Goal: Task Accomplishment & Management: Use online tool/utility

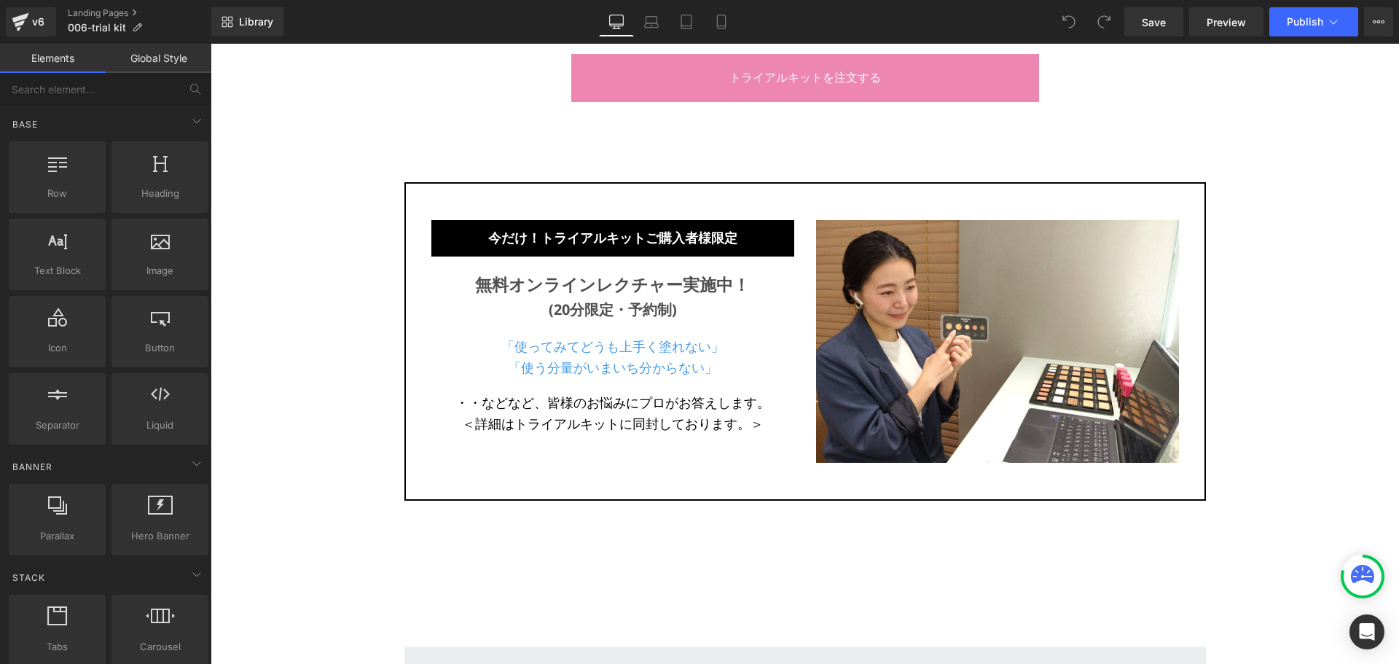
scroll to position [1616, 0]
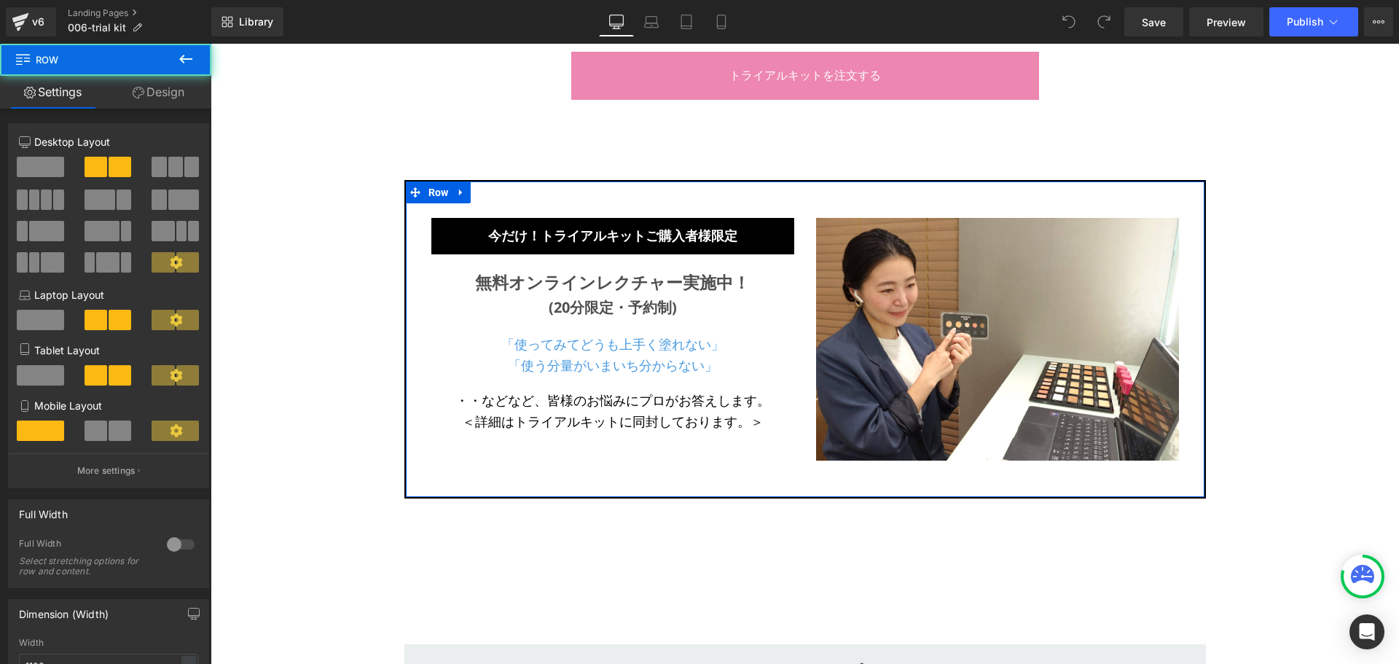
click at [781, 187] on div "今だけ！トライアルキットご購入者様限定 Heading 無料オンラインレクチャー実施中！ Text Block (20分限定・予約制) Text Block …" at bounding box center [806, 339] width 802 height 319
click at [459, 193] on icon at bounding box center [460, 192] width 3 height 7
click at [495, 193] on icon at bounding box center [499, 192] width 10 height 11
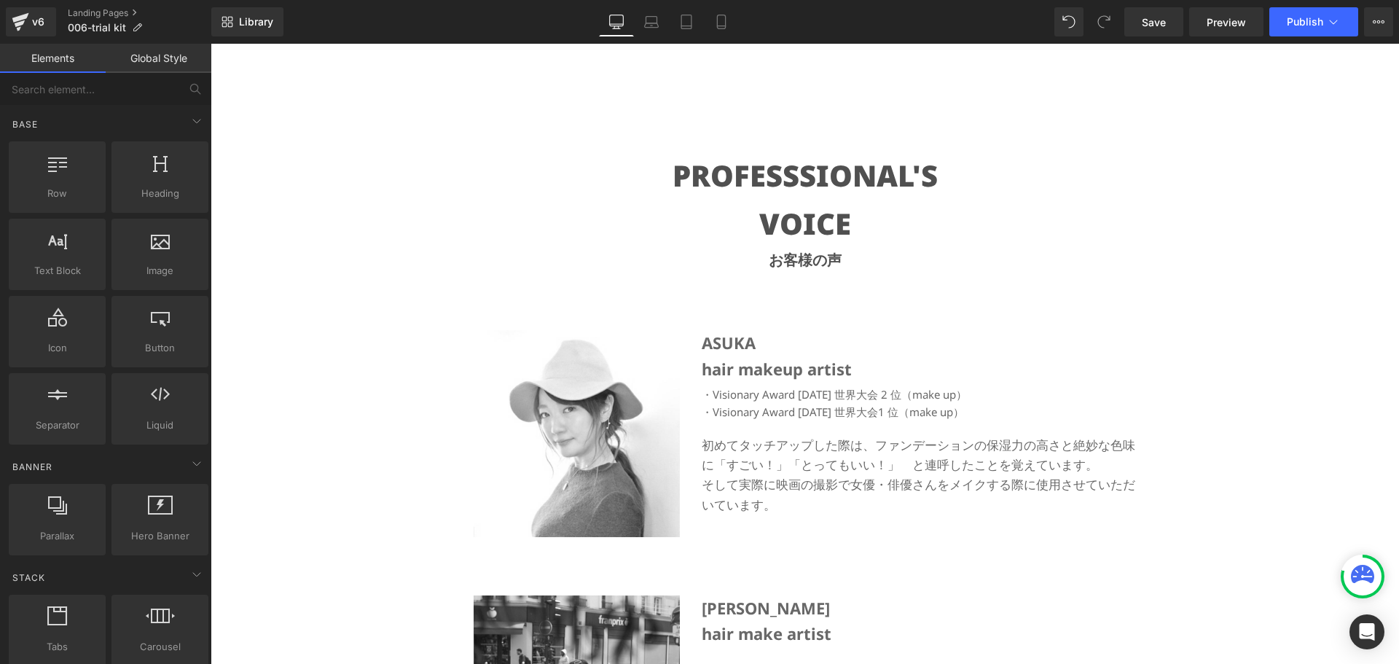
scroll to position [6430, 0]
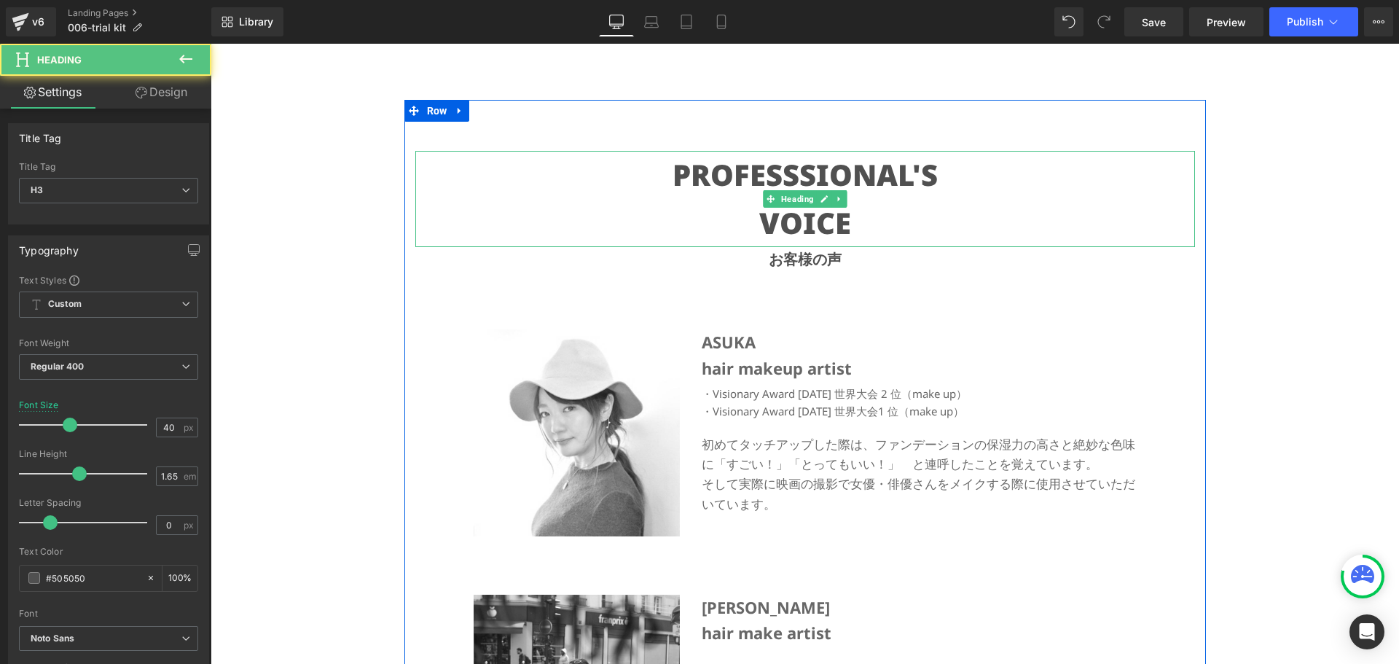
click at [732, 181] on strong "PROFESSSIONAL'S" at bounding box center [805, 175] width 265 height 40
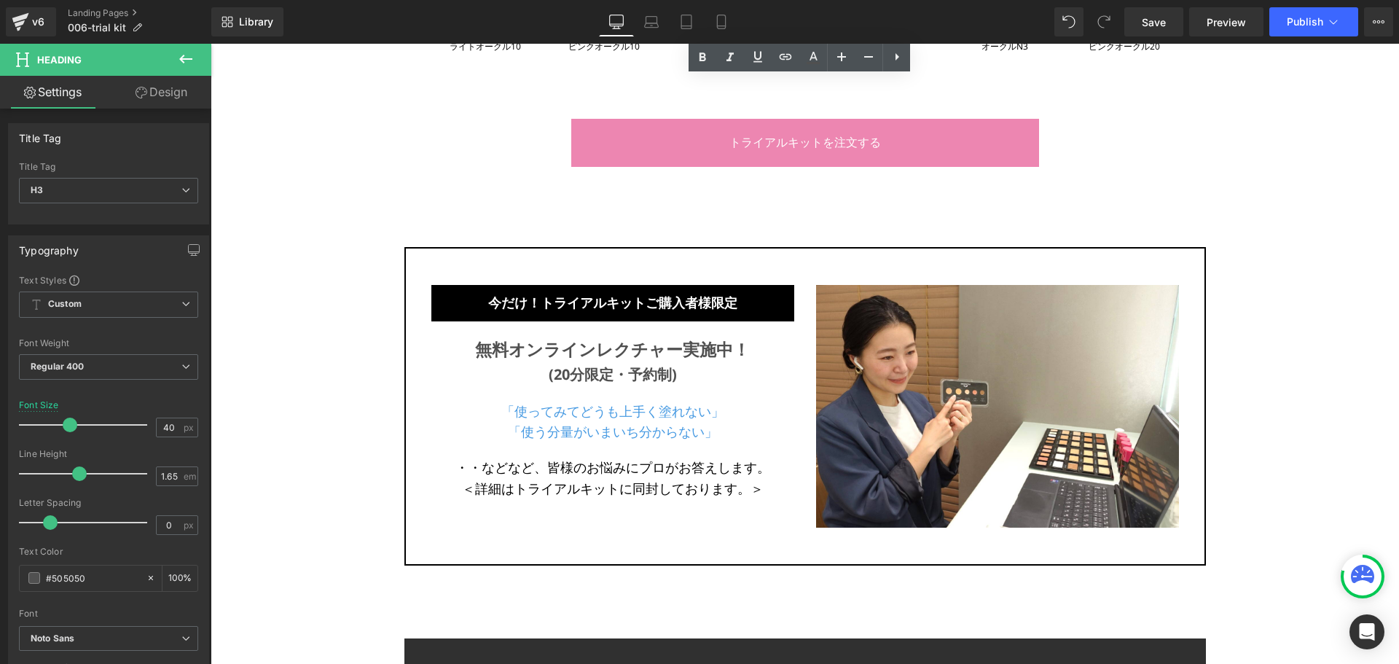
scroll to position [10333, 0]
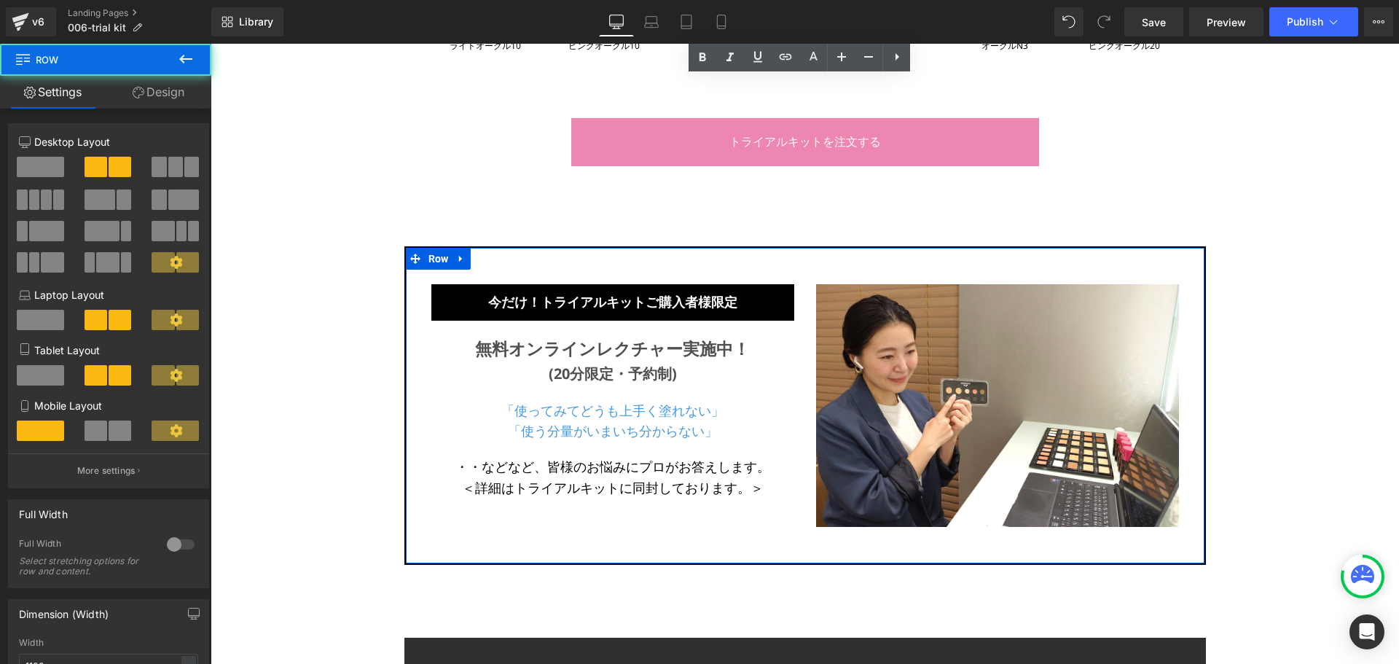
click at [699, 246] on div "今だけ！トライアルキットご購入者様限定 Heading 無料オンラインレクチャー実施中！ Text Block (20分限定・予約制) Text Block …" at bounding box center [806, 405] width 802 height 319
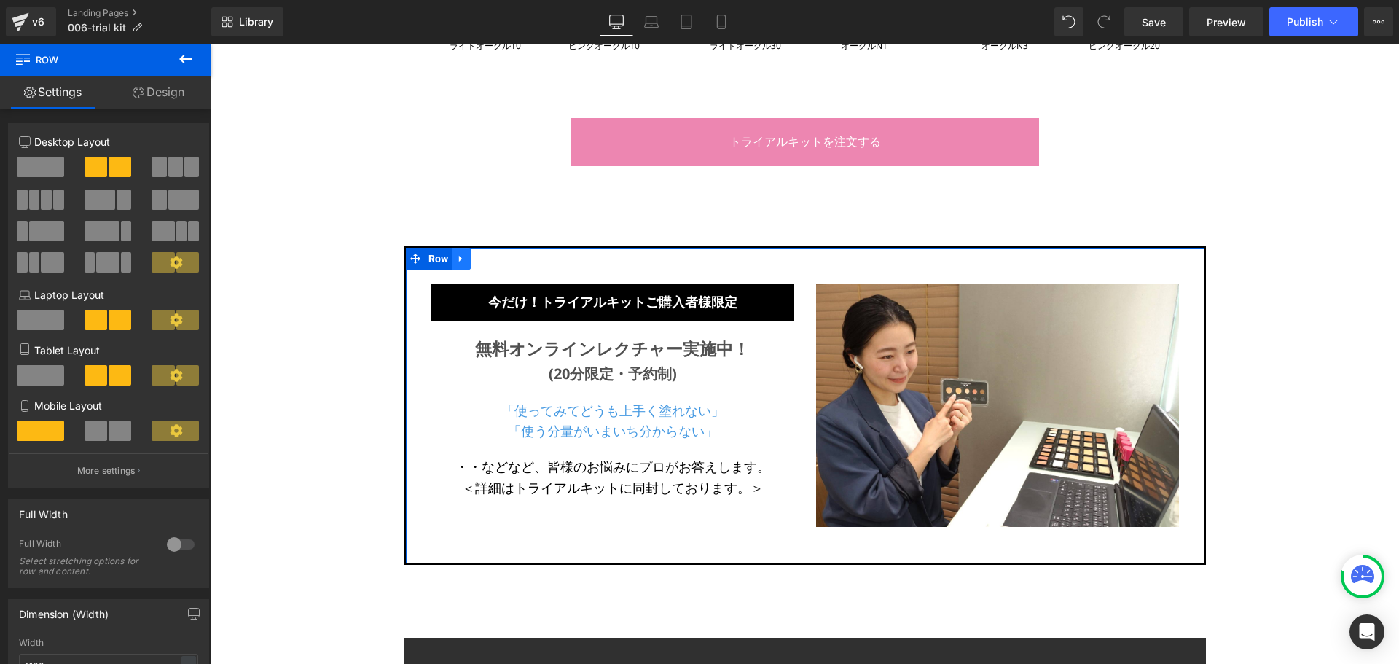
click at [456, 254] on icon at bounding box center [461, 259] width 10 height 11
click at [495, 248] on link at bounding box center [499, 259] width 19 height 22
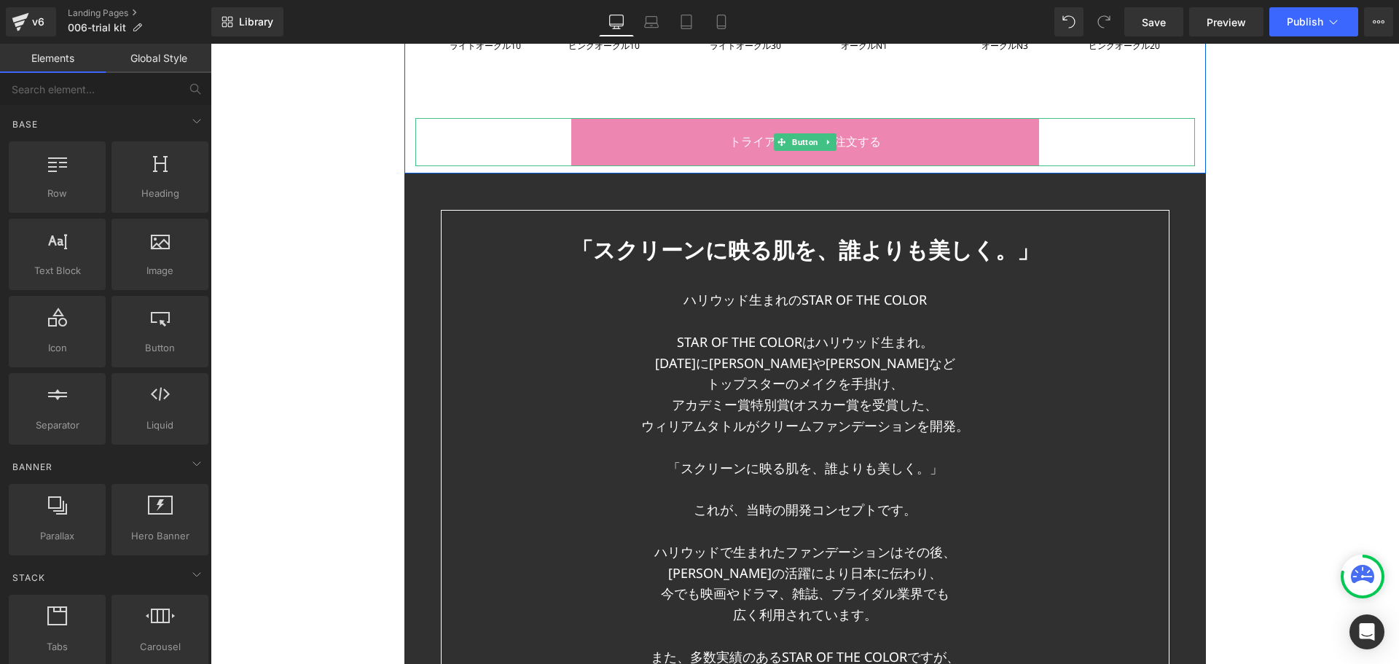
click at [650, 136] on link "トライアルキットを注文する" at bounding box center [805, 142] width 468 height 48
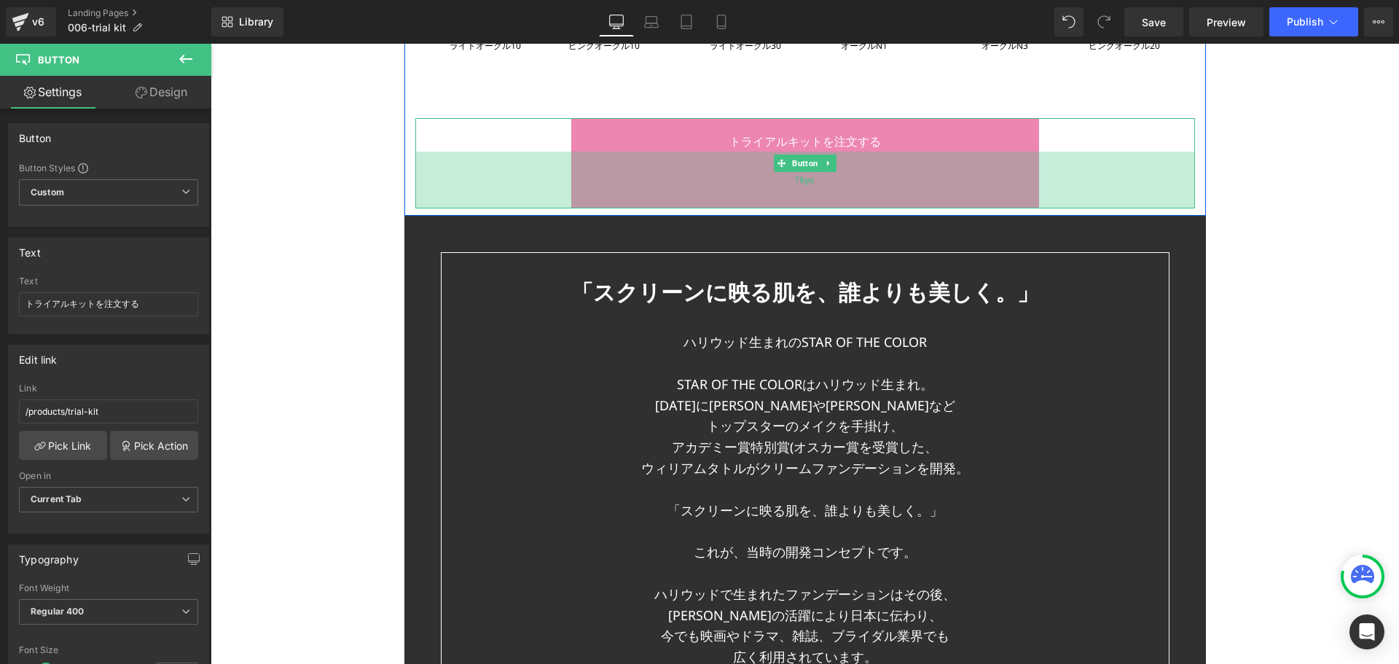
drag, startPoint x: 759, startPoint y: 140, endPoint x: 770, endPoint y: 182, distance: 43.7
click at [770, 182] on div "78px" at bounding box center [805, 180] width 780 height 57
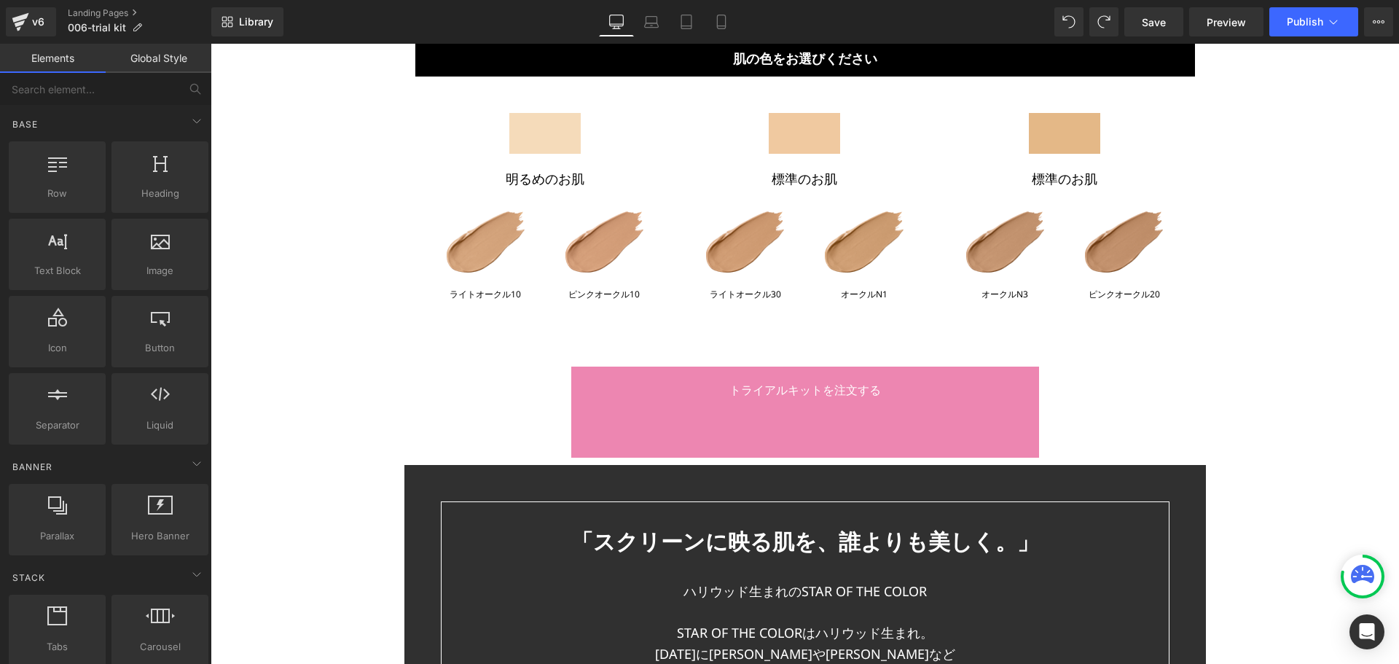
scroll to position [10004, 0]
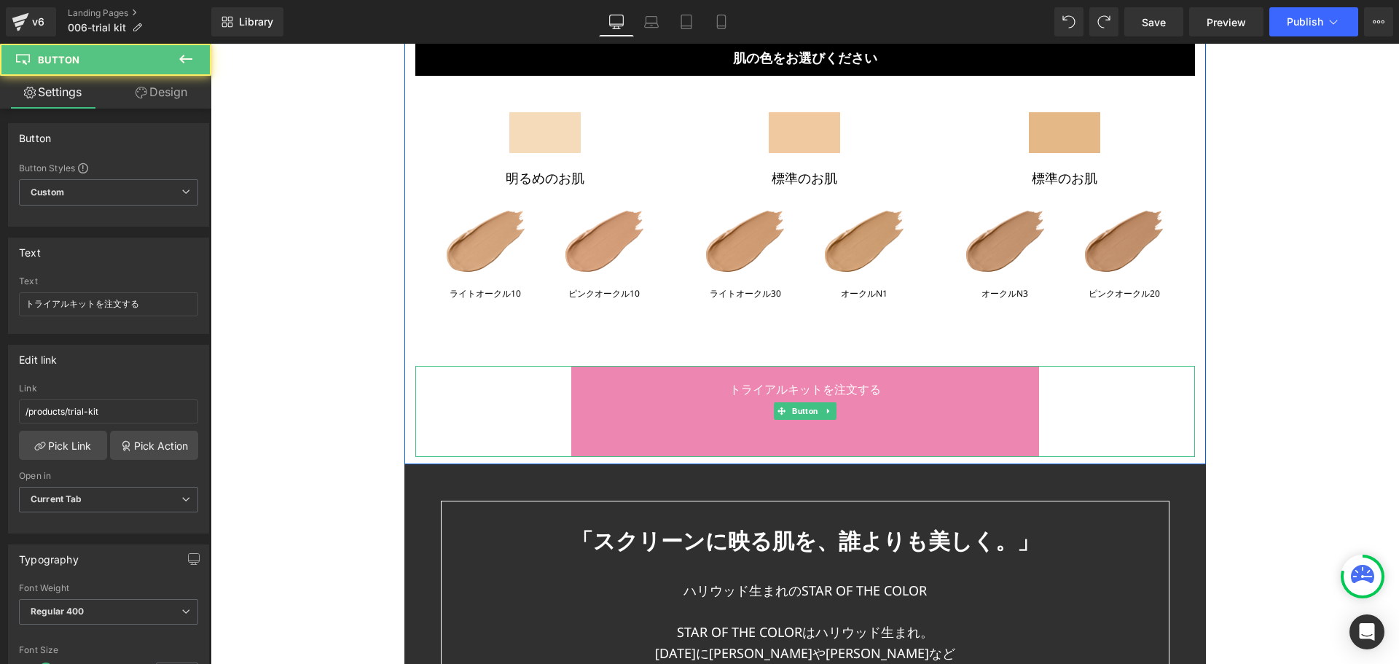
click at [884, 382] on link "トライアルキットを注文する" at bounding box center [805, 411] width 468 height 90
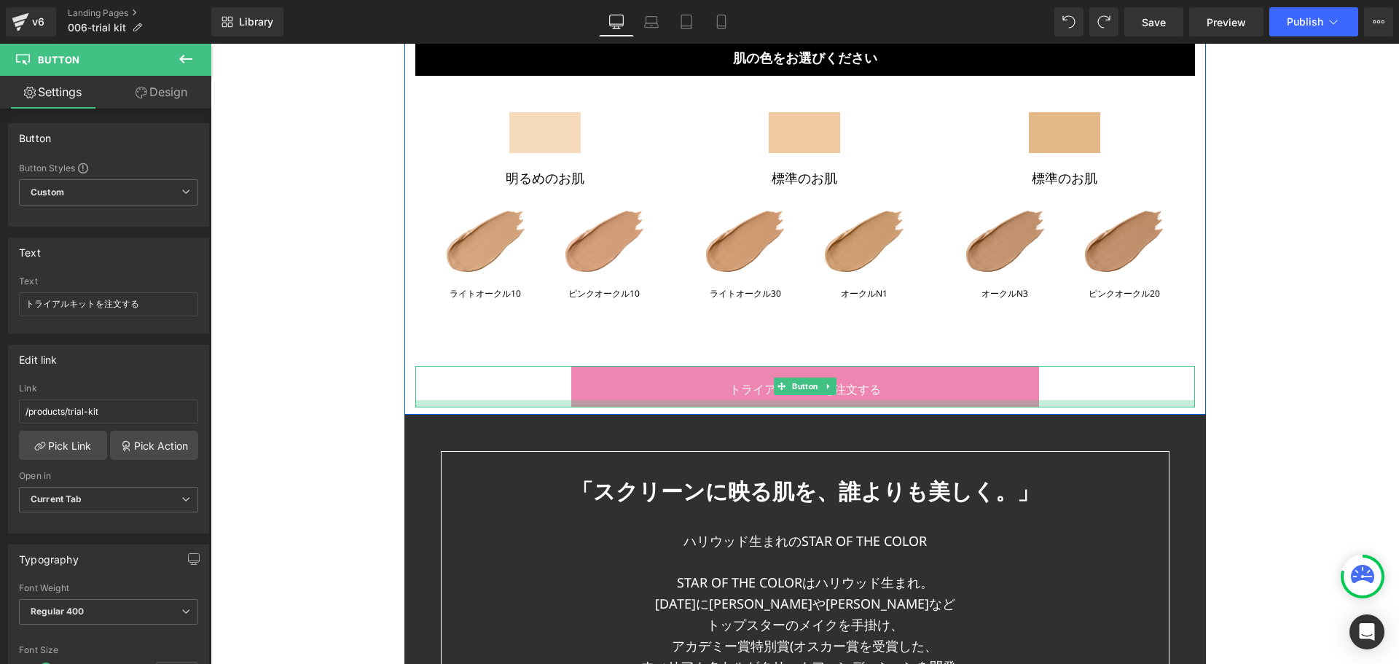
drag, startPoint x: 797, startPoint y: 429, endPoint x: 887, endPoint y: 379, distance: 103.1
click at [887, 400] on div at bounding box center [805, 403] width 780 height 7
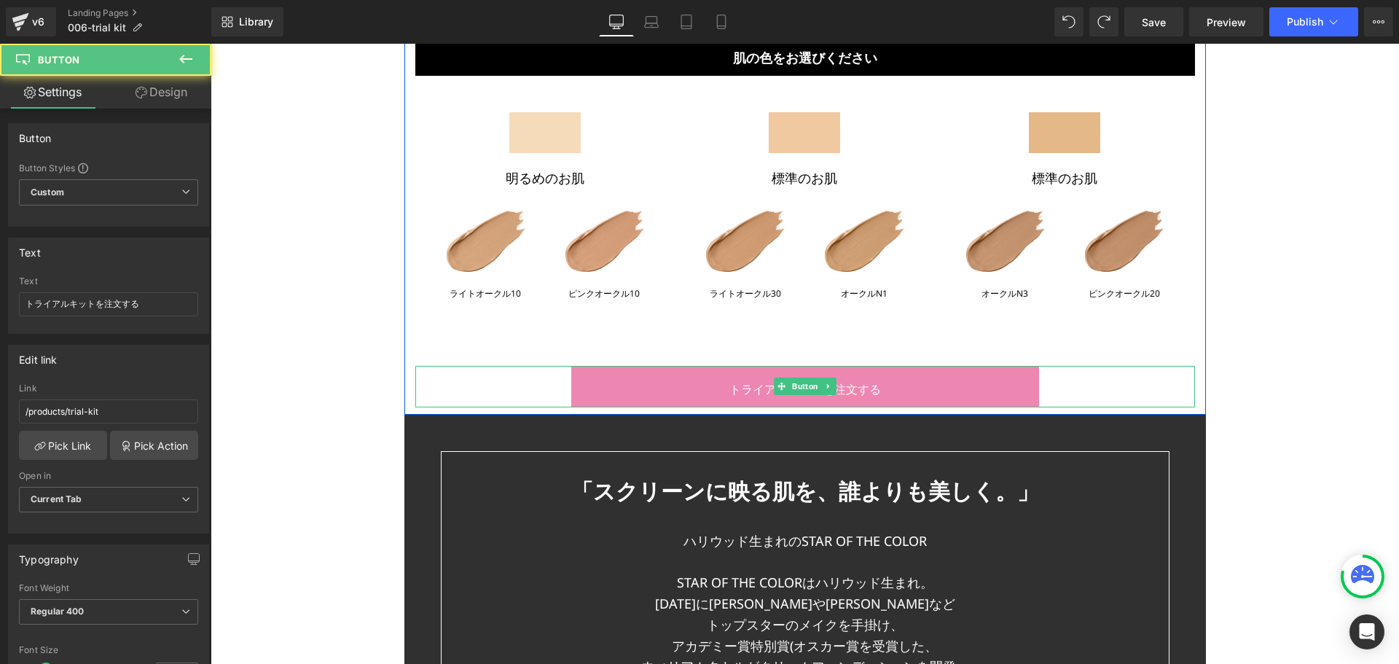
click at [535, 366] on div "トライアルキットを注文する" at bounding box center [805, 386] width 780 height 41
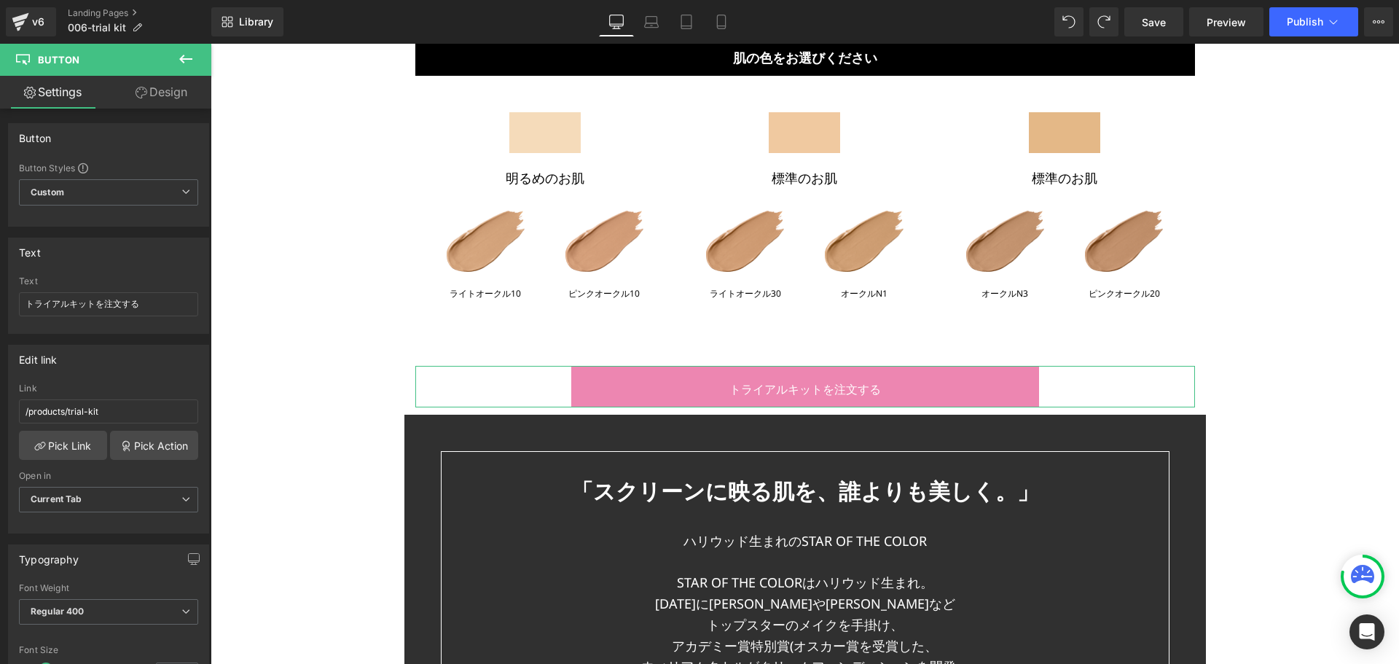
click at [155, 87] on link "Design" at bounding box center [162, 92] width 106 height 33
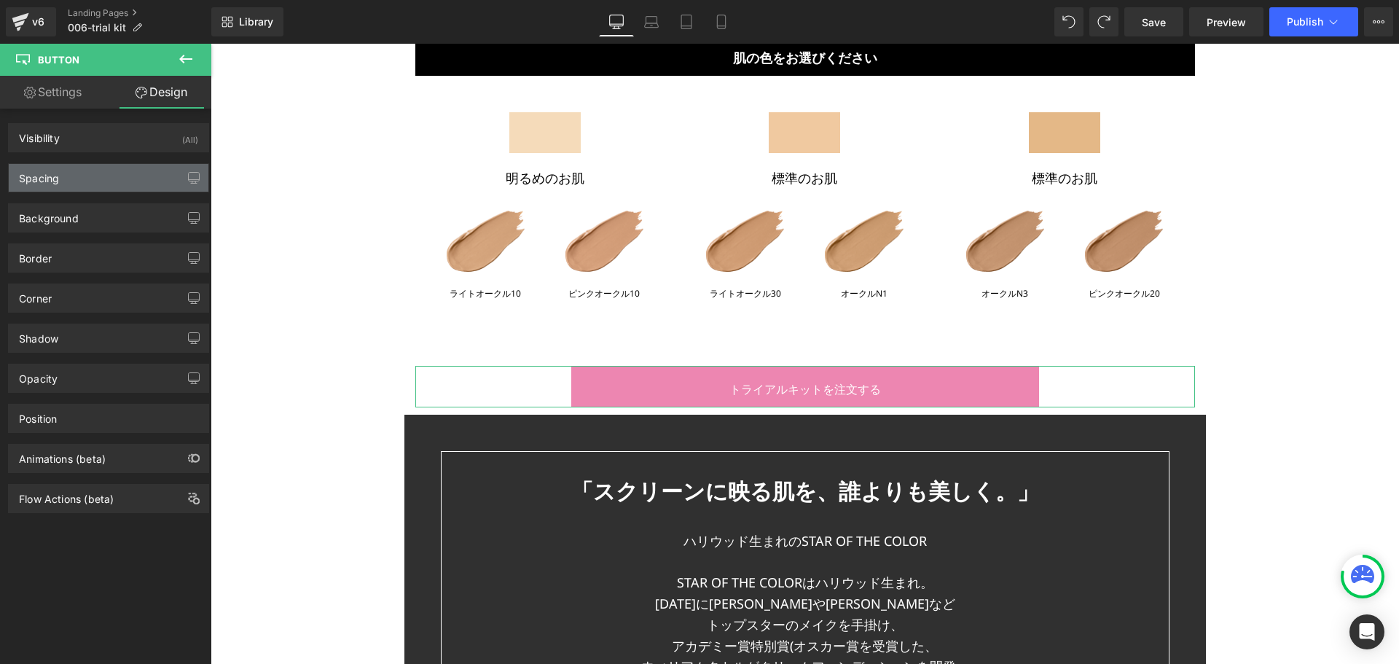
click at [88, 179] on div "Spacing" at bounding box center [109, 178] width 200 height 28
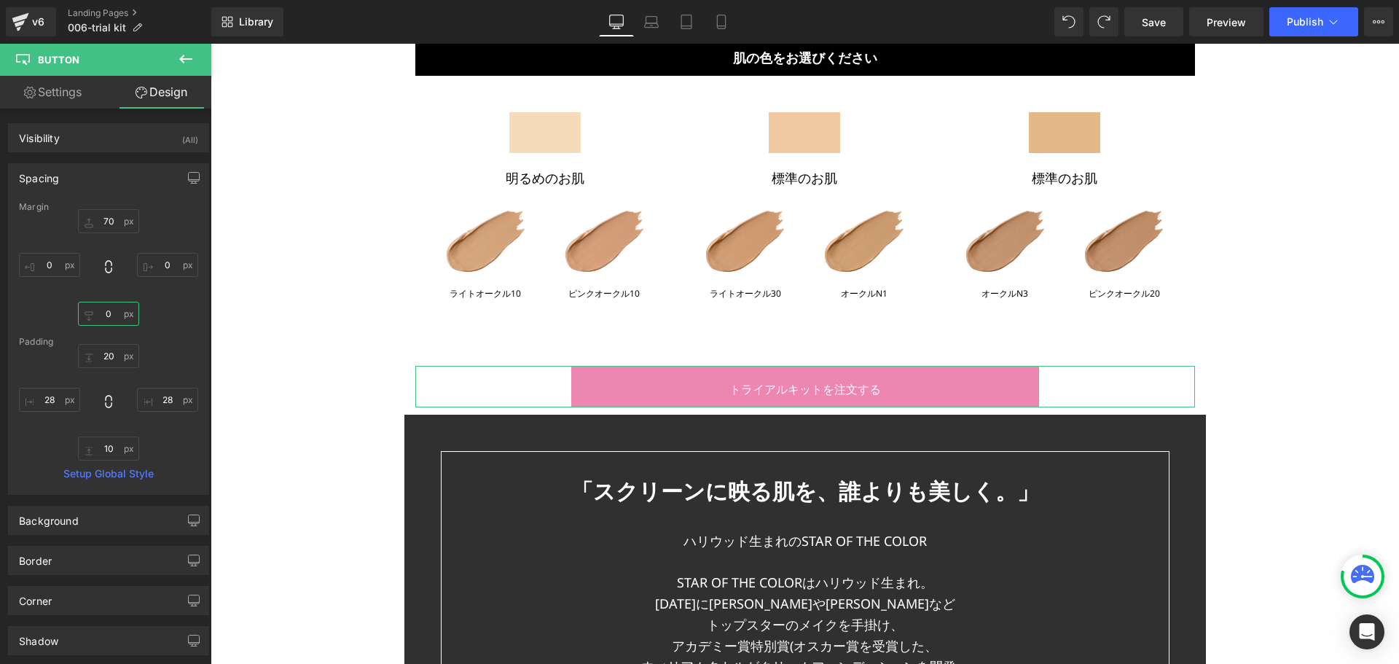
click at [109, 308] on input "0" at bounding box center [108, 314] width 61 height 24
type input "70"
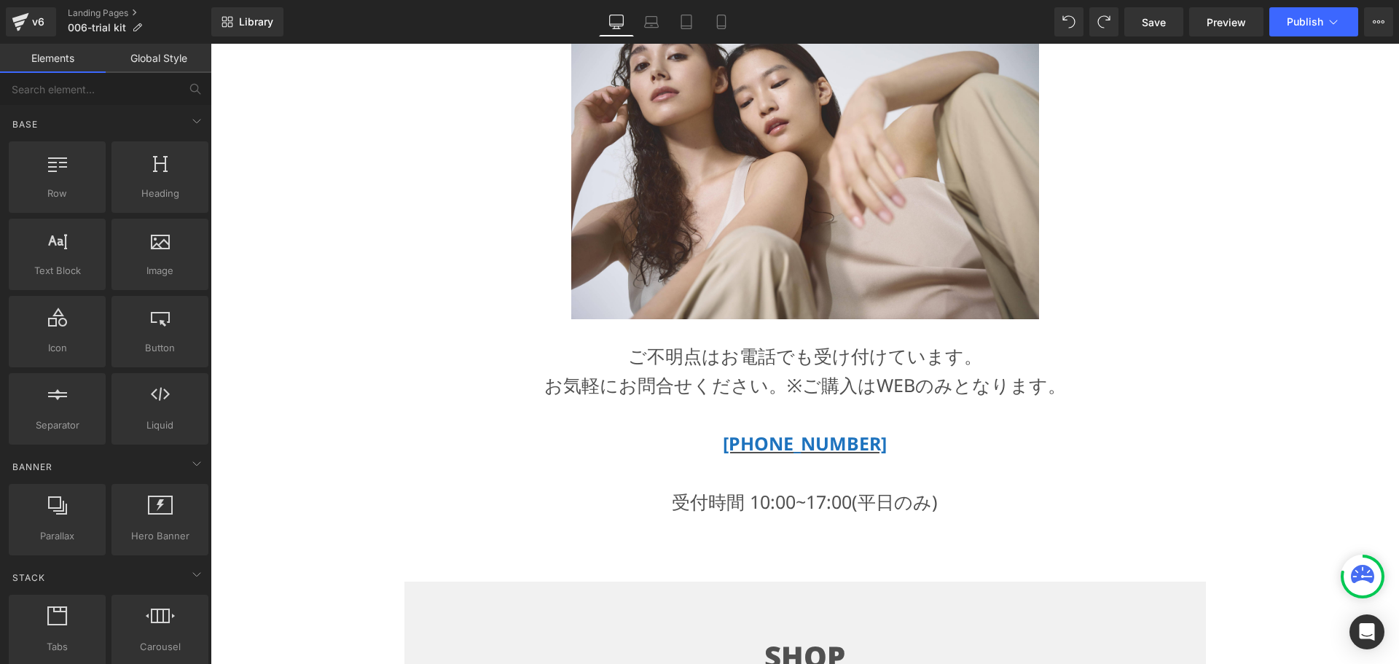
scroll to position [11492, 0]
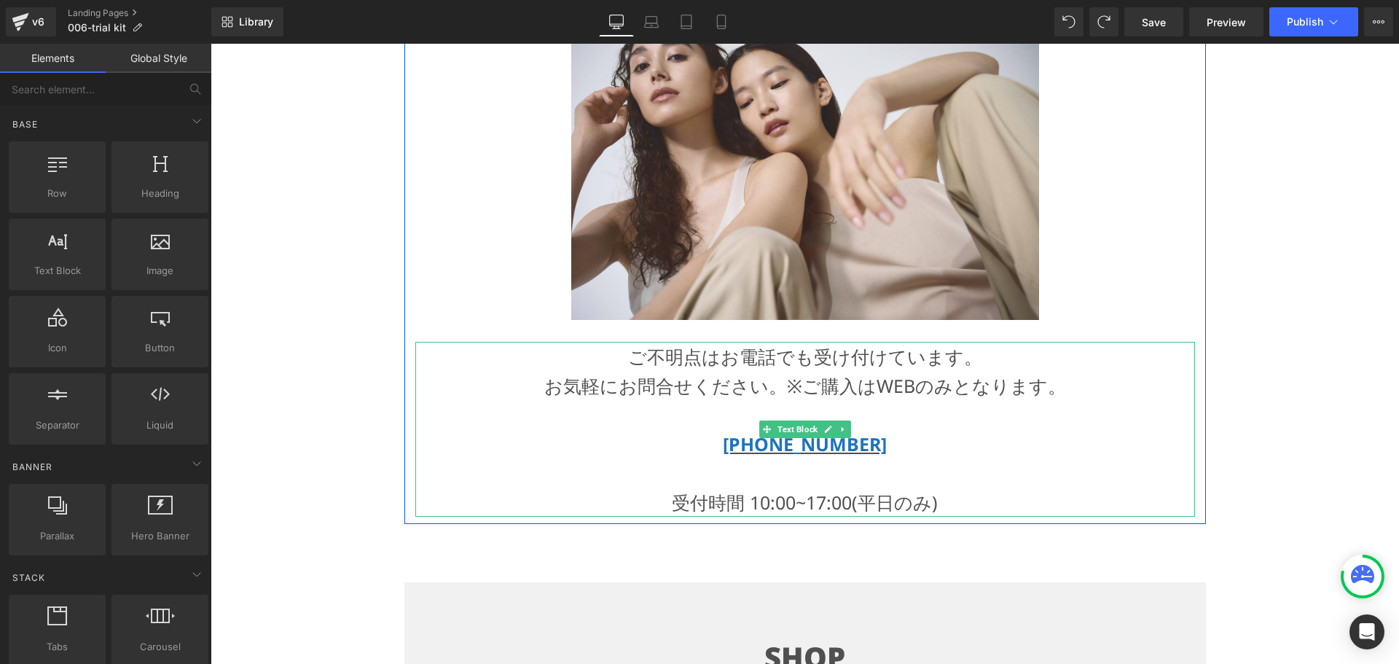
click at [747, 342] on p "ご不明点はお電話でも受け付けています。" at bounding box center [805, 356] width 780 height 29
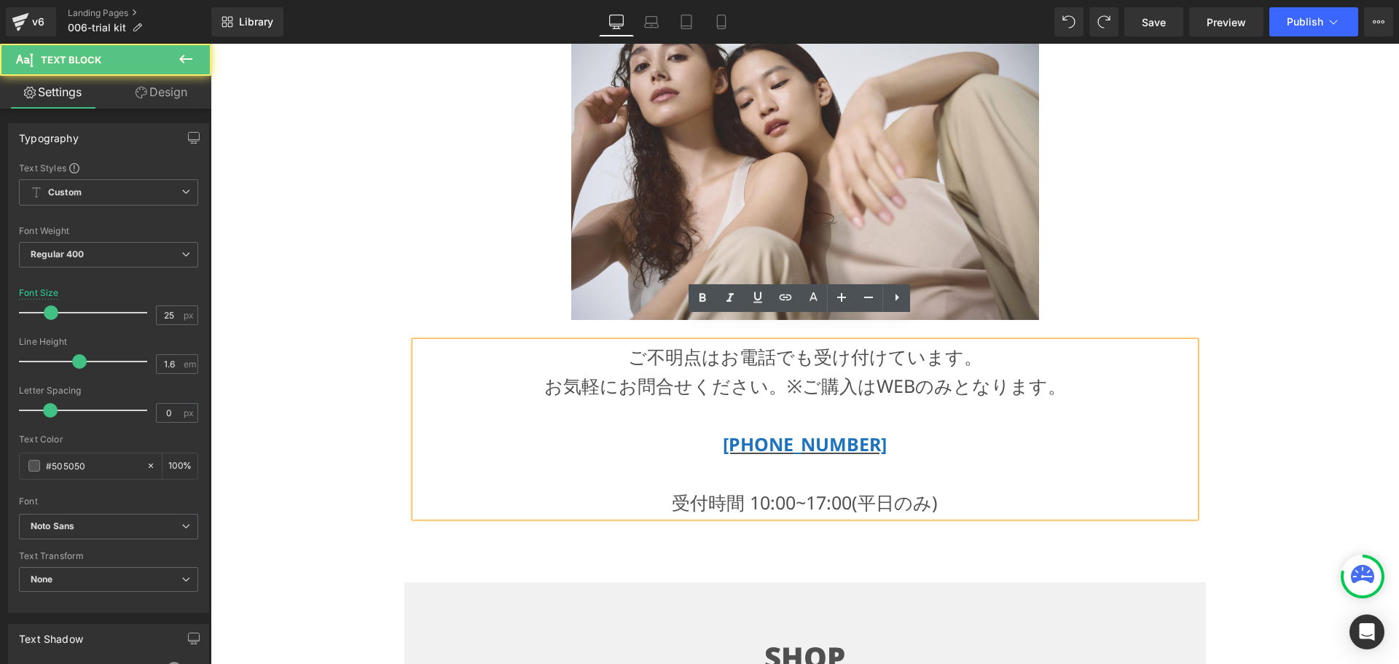
click at [800, 371] on p "お気軽にお問合せください。※ご購入はWEBのみとなります 。" at bounding box center [805, 385] width 780 height 29
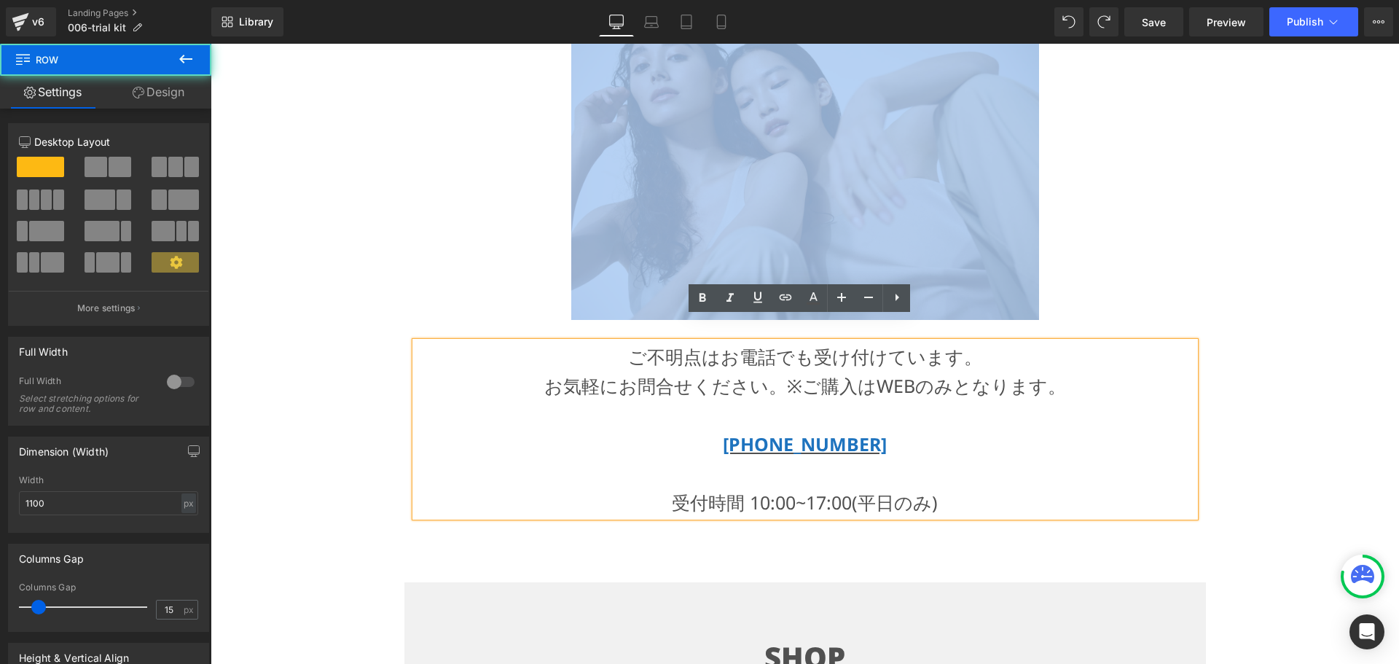
drag, startPoint x: 399, startPoint y: 346, endPoint x: 463, endPoint y: 351, distance: 63.6
click at [463, 351] on div "ハリウッド撮影現場で生まれ、 スクリーンの美しい肌を作ってきました Text Block Image ご不明点はお電話でも受け付けています。 お気軽にお問合せ…" at bounding box center [806, 211] width 802 height 611
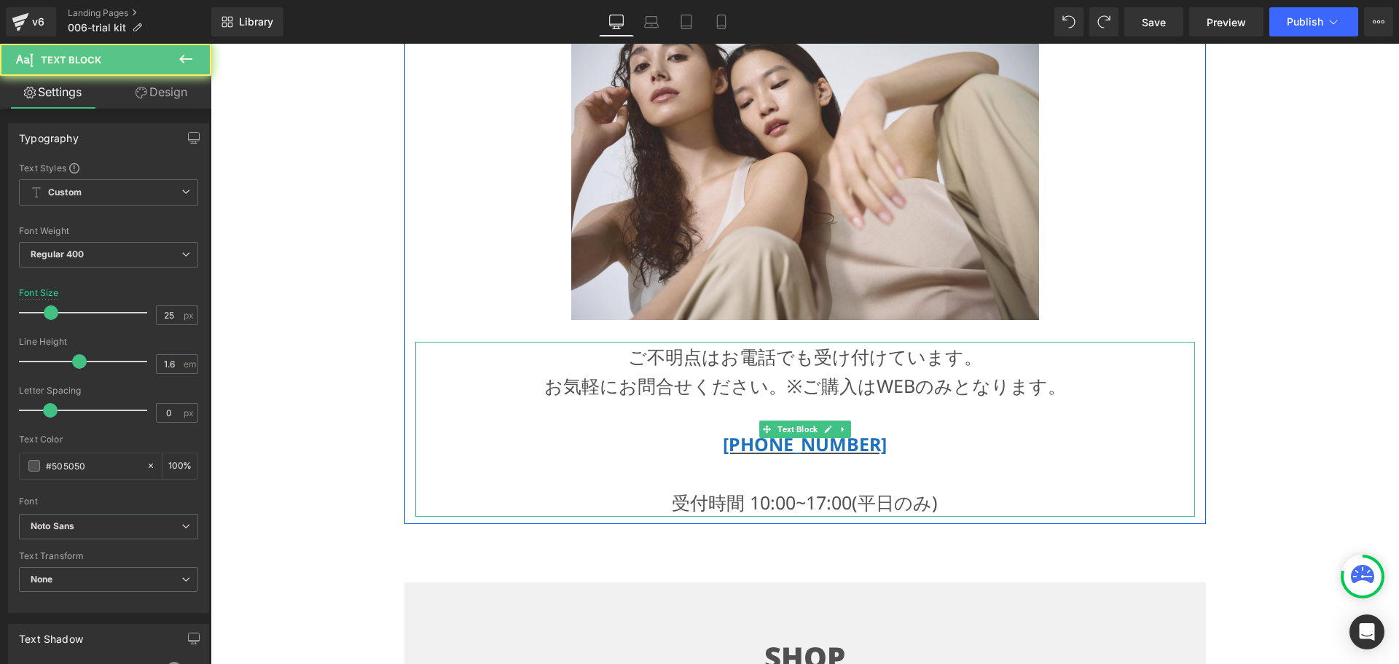
click at [463, 371] on p "お気軽にお問合せください。※ご購入はWEBのみとなります 。" at bounding box center [805, 385] width 780 height 29
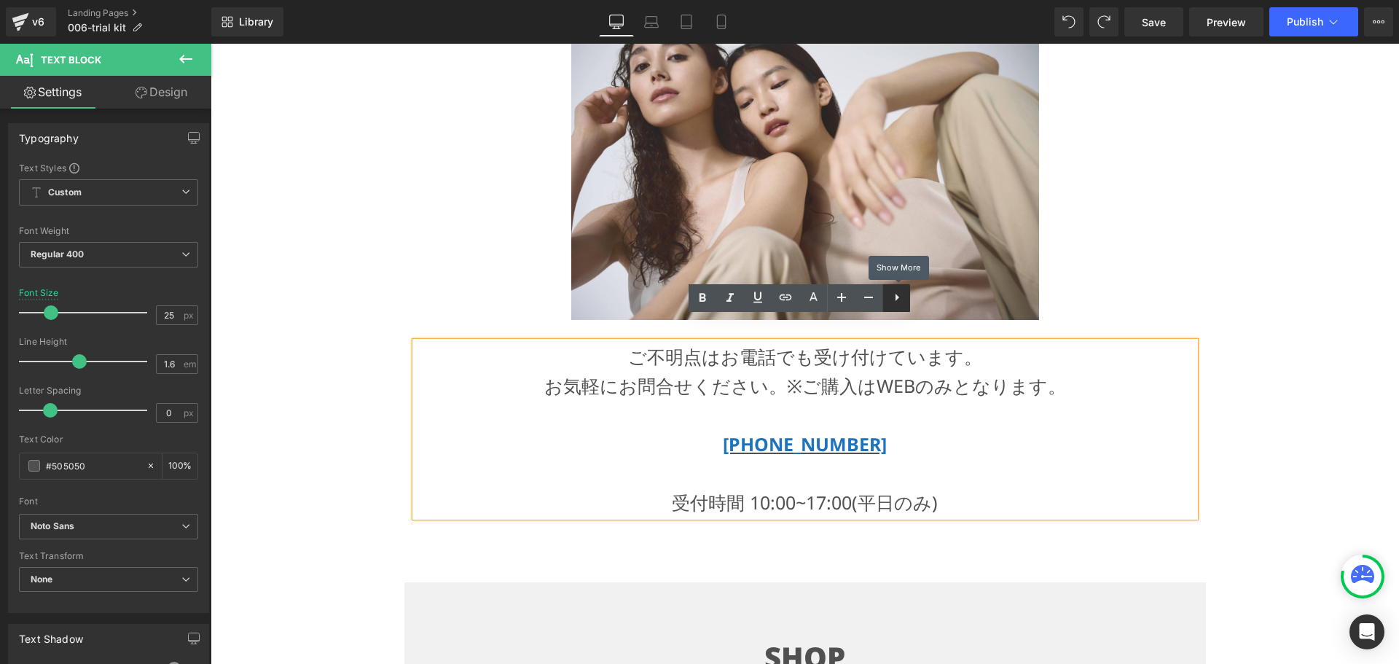
click at [898, 301] on icon at bounding box center [896, 297] width 17 height 17
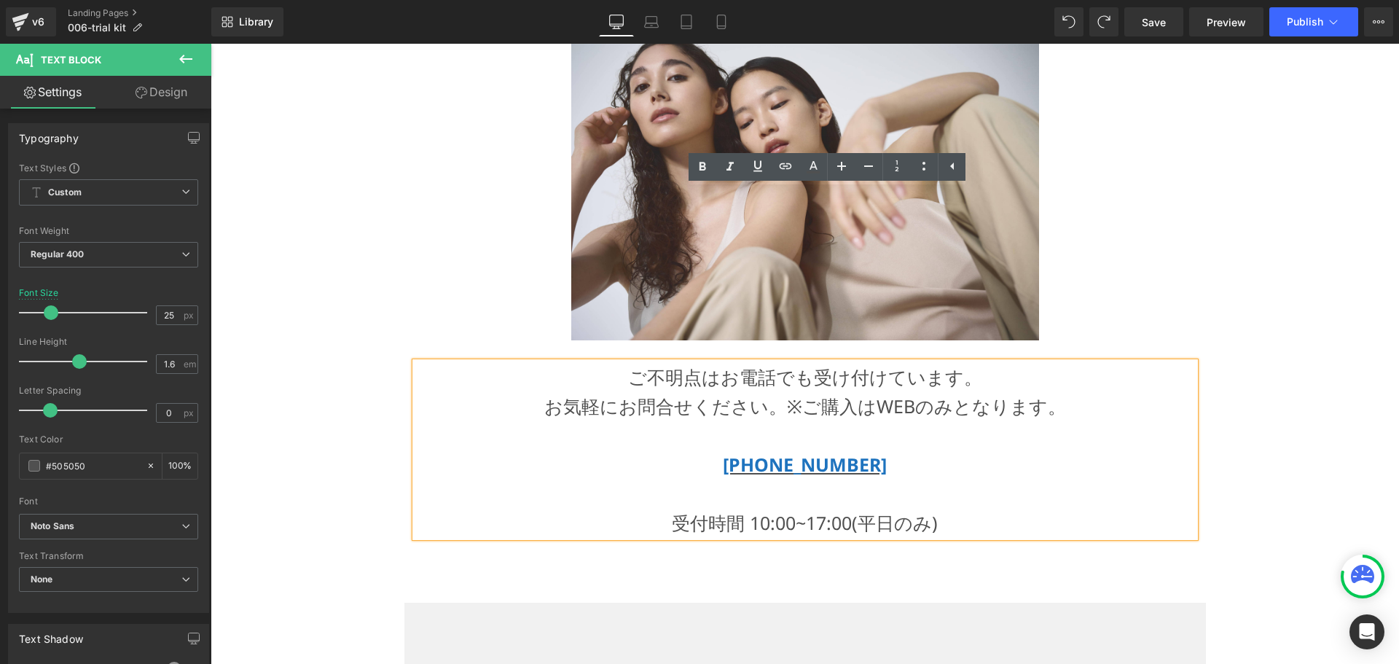
scroll to position [11467, 0]
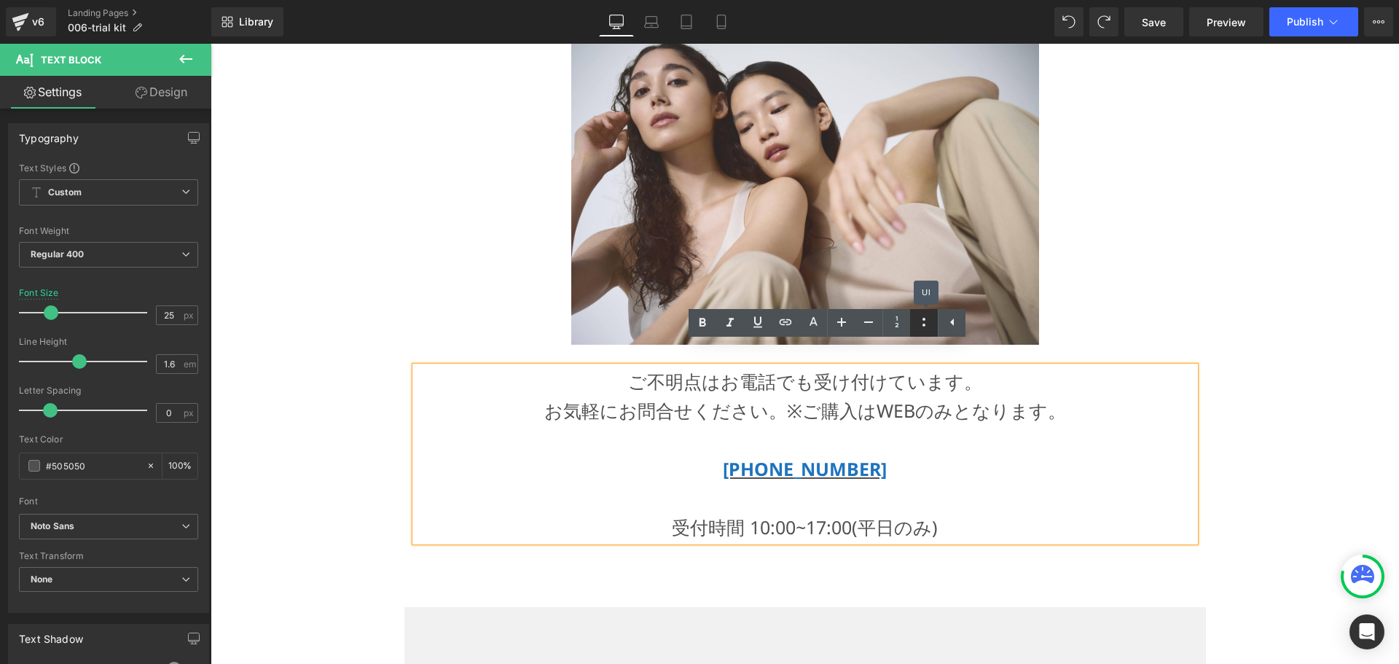
click at [920, 325] on icon at bounding box center [923, 321] width 17 height 17
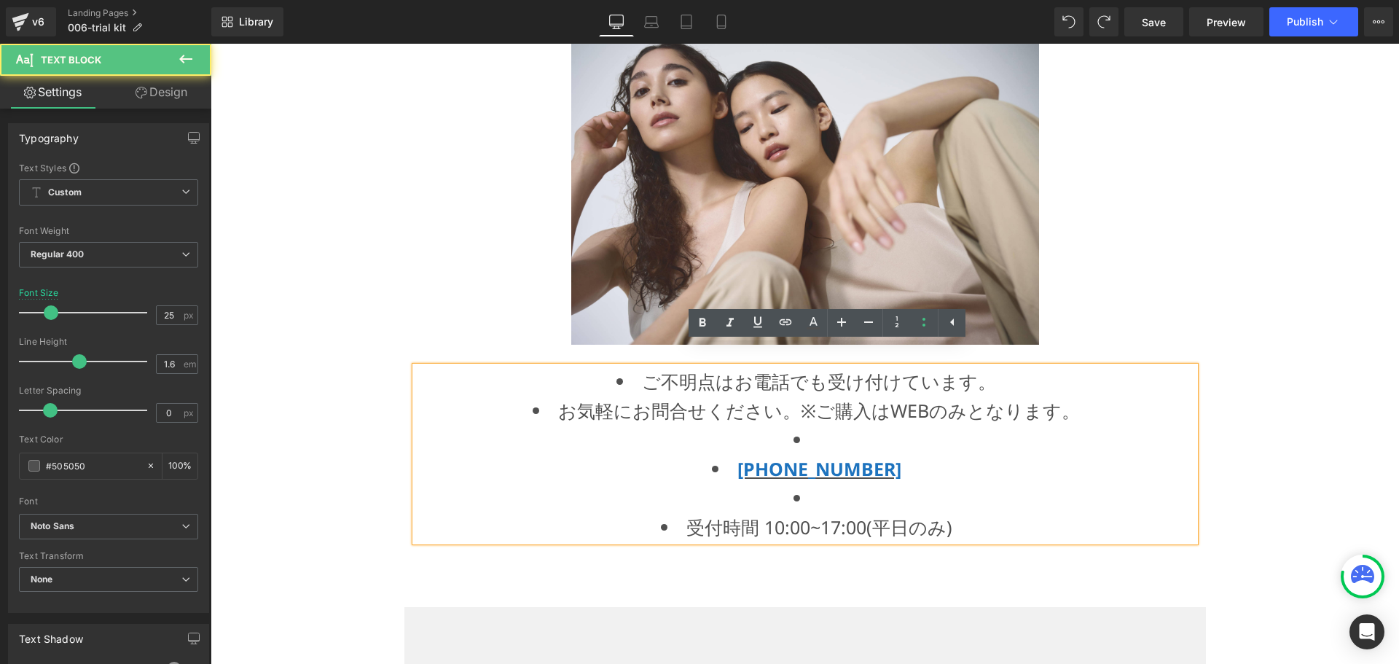
click at [894, 425] on li at bounding box center [805, 439] width 780 height 29
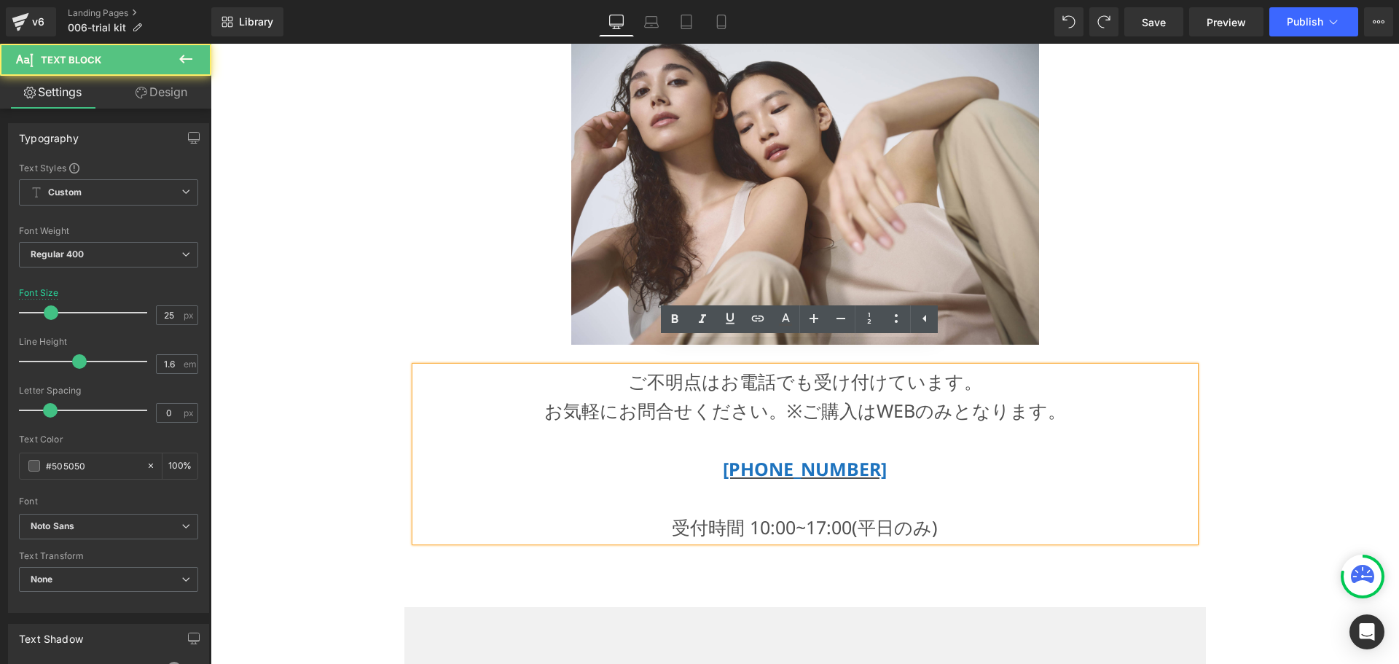
click at [1037, 425] on p at bounding box center [805, 439] width 780 height 29
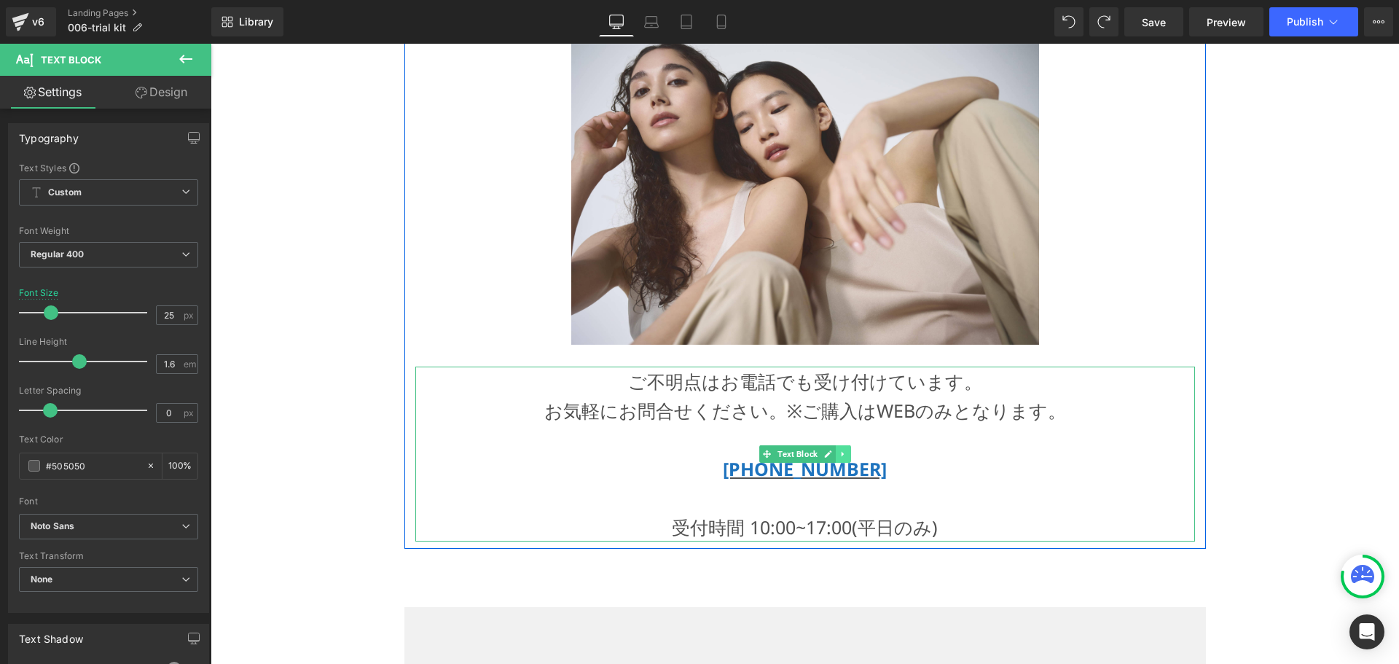
click at [842, 450] on icon at bounding box center [843, 454] width 8 height 9
click at [847, 450] on icon at bounding box center [851, 454] width 8 height 8
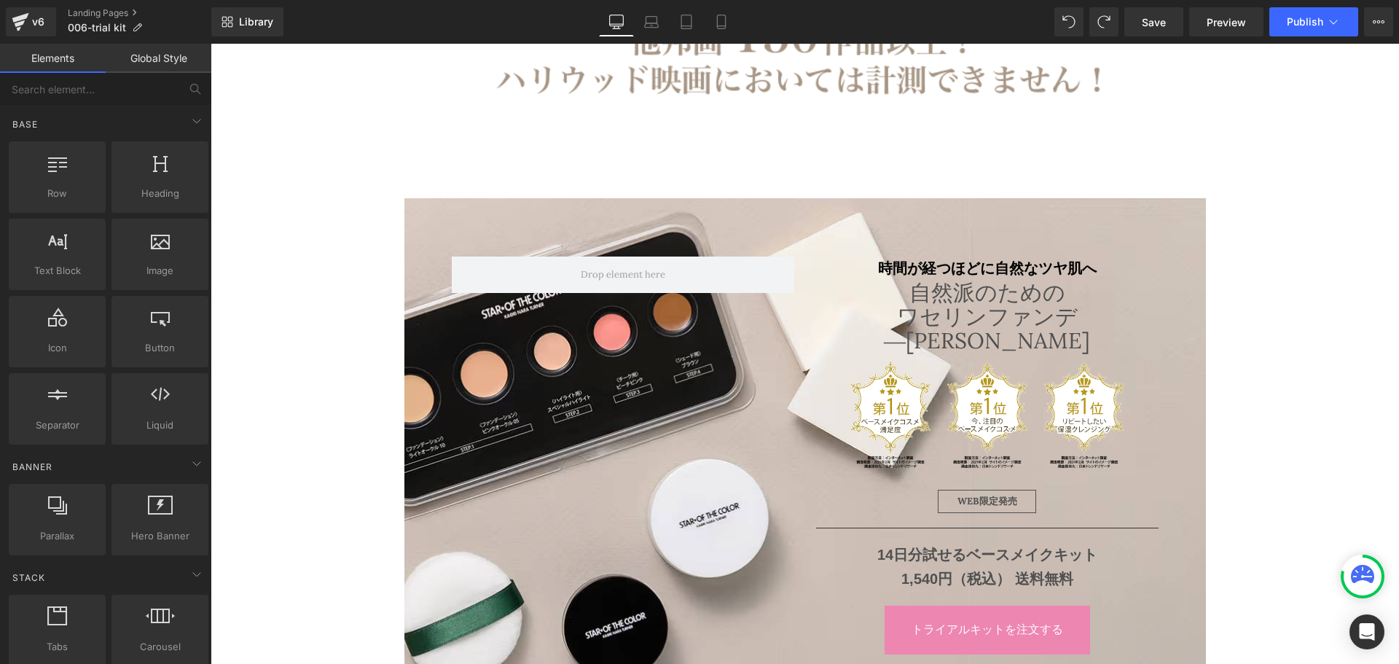
scroll to position [9169, 0]
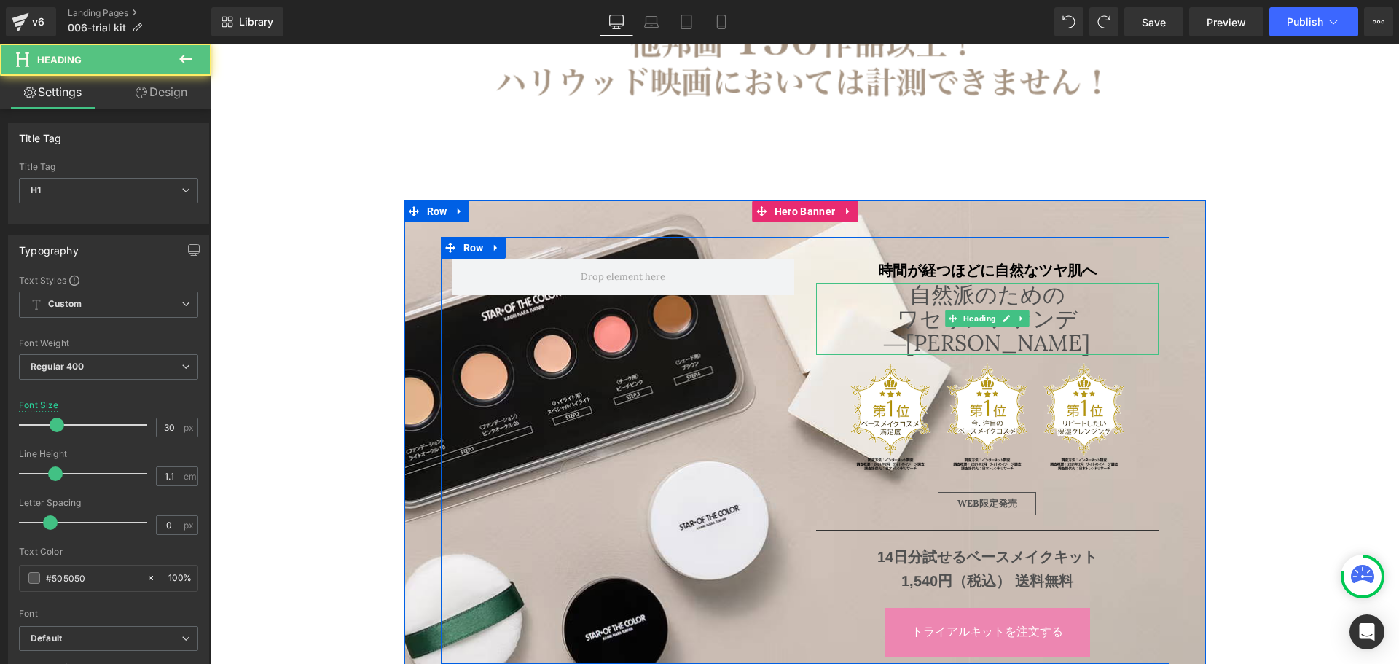
click at [905, 315] on h1 "ワセリンファンデ―[PERSON_NAME]" at bounding box center [987, 331] width 343 height 48
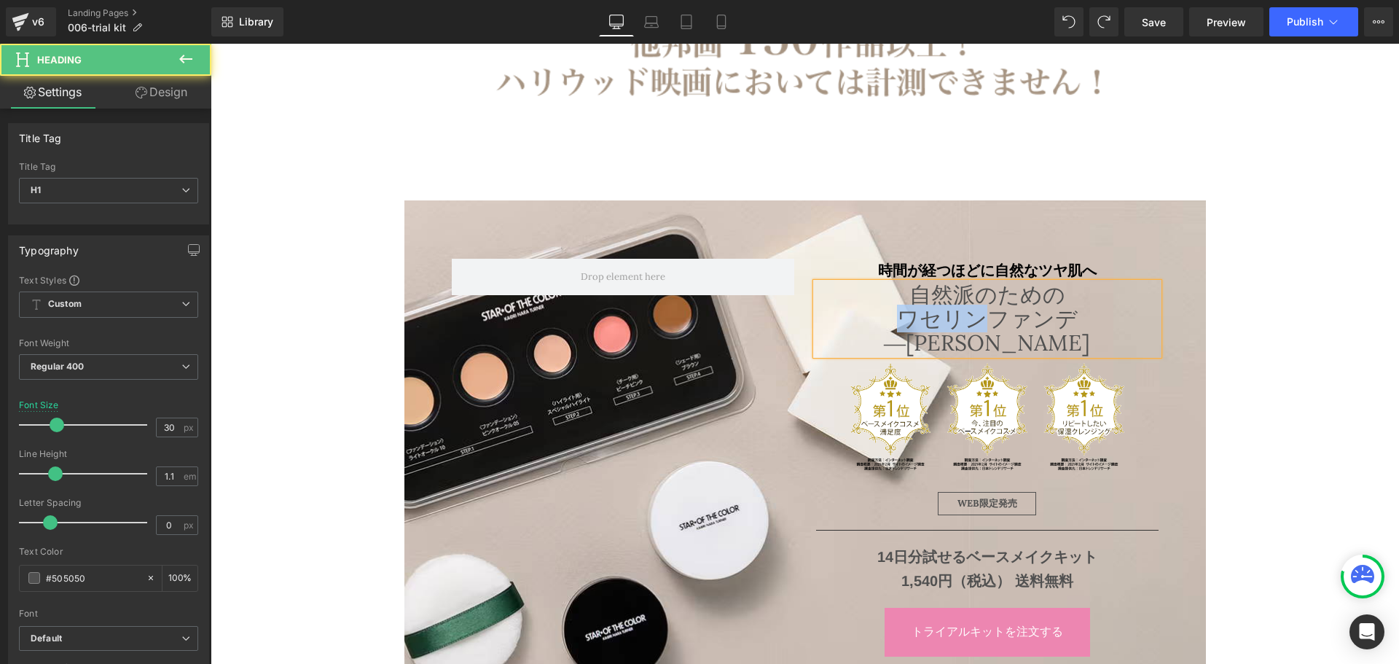
click at [905, 315] on h1 "ワセリンファンデ―[PERSON_NAME]" at bounding box center [987, 331] width 343 height 48
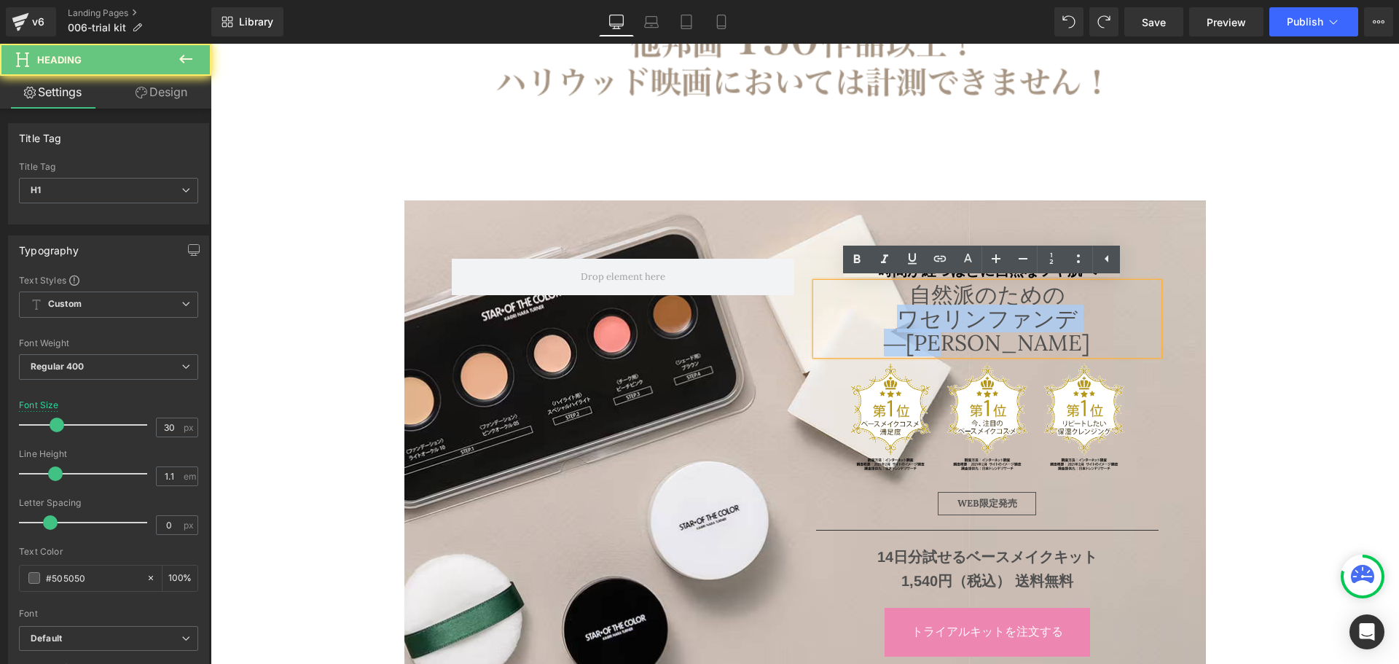
click at [905, 315] on h1 "ワセリンファンデ―[PERSON_NAME]" at bounding box center [987, 331] width 343 height 48
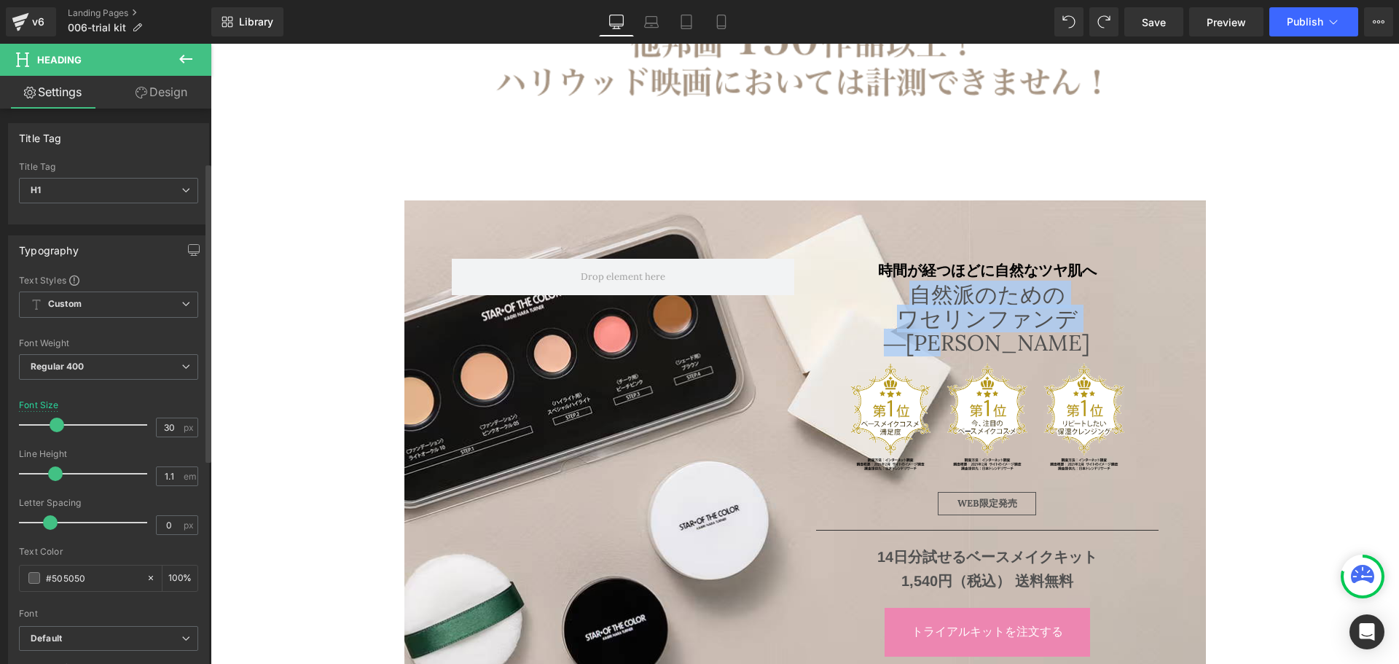
scroll to position [117, 0]
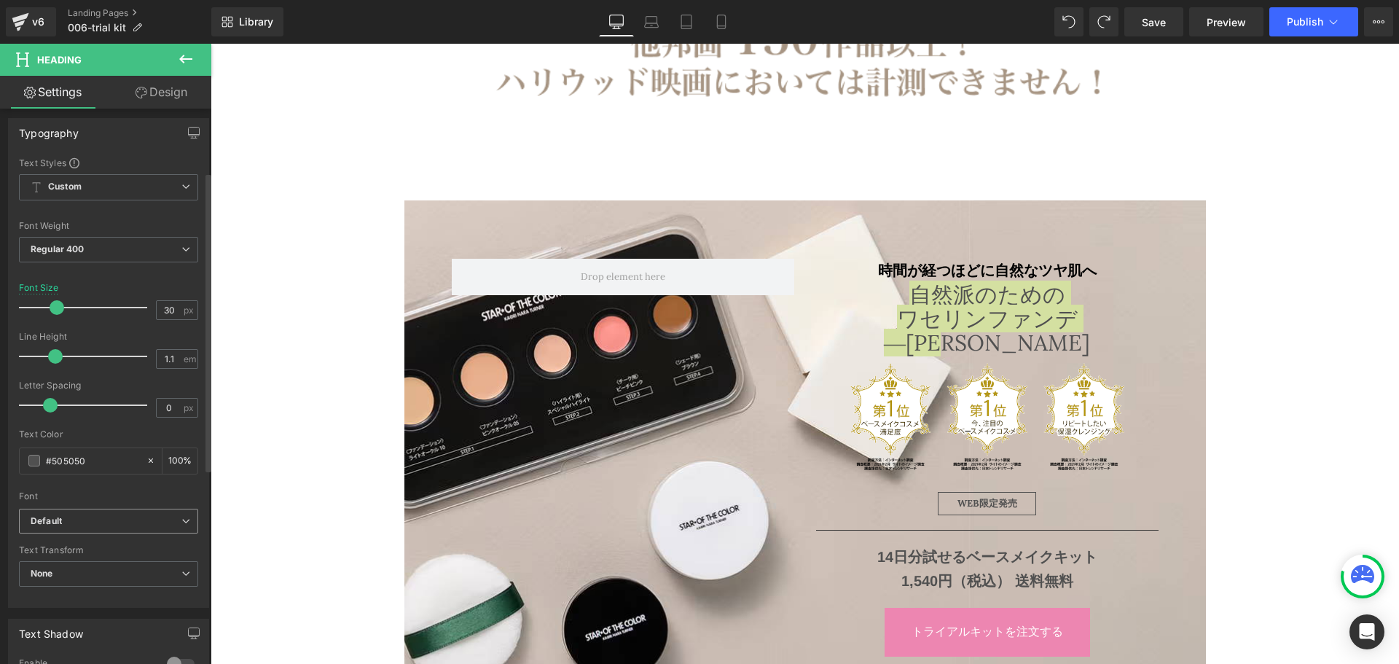
click at [167, 517] on b "Default" at bounding box center [106, 521] width 151 height 12
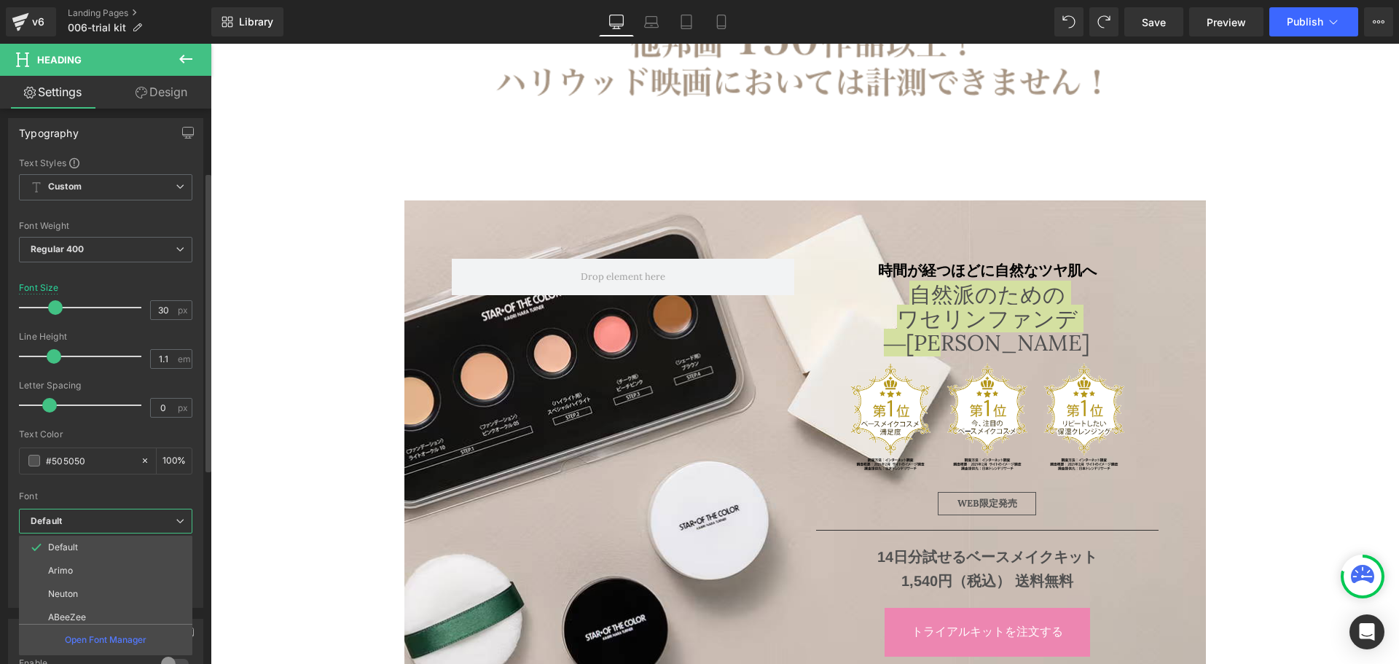
click at [167, 517] on b "Default" at bounding box center [103, 521] width 145 height 12
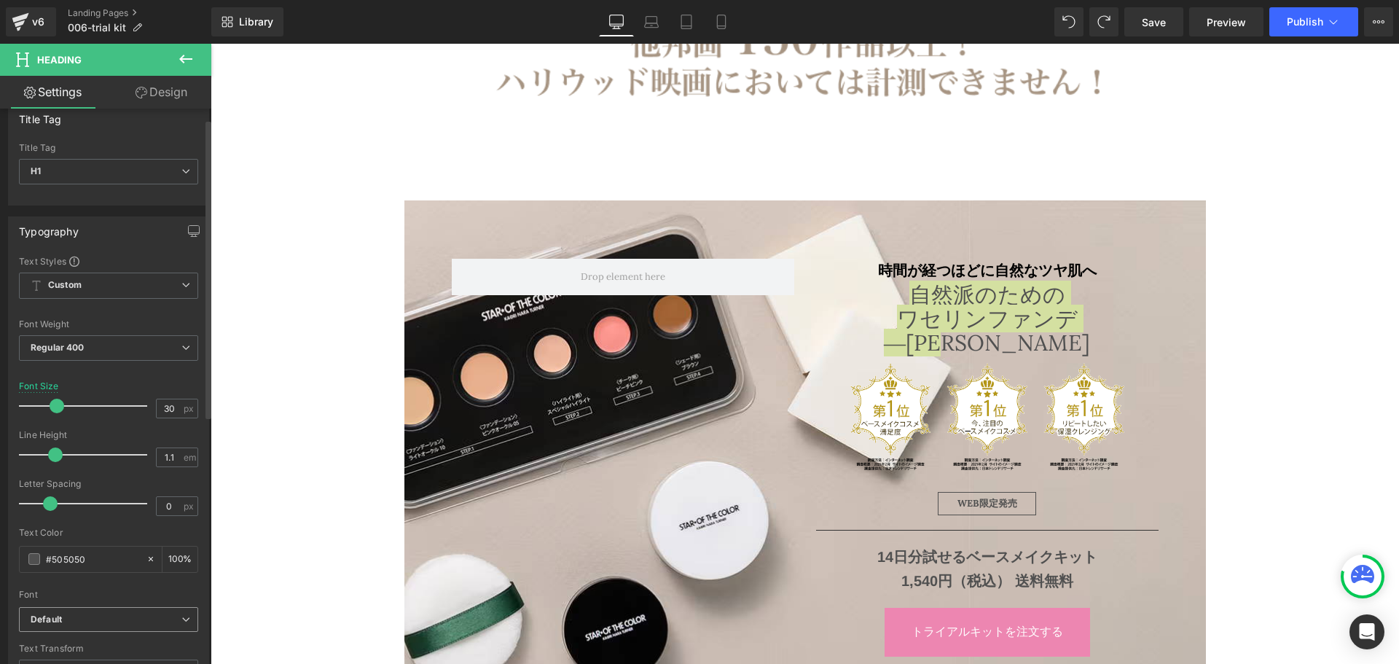
scroll to position [0, 0]
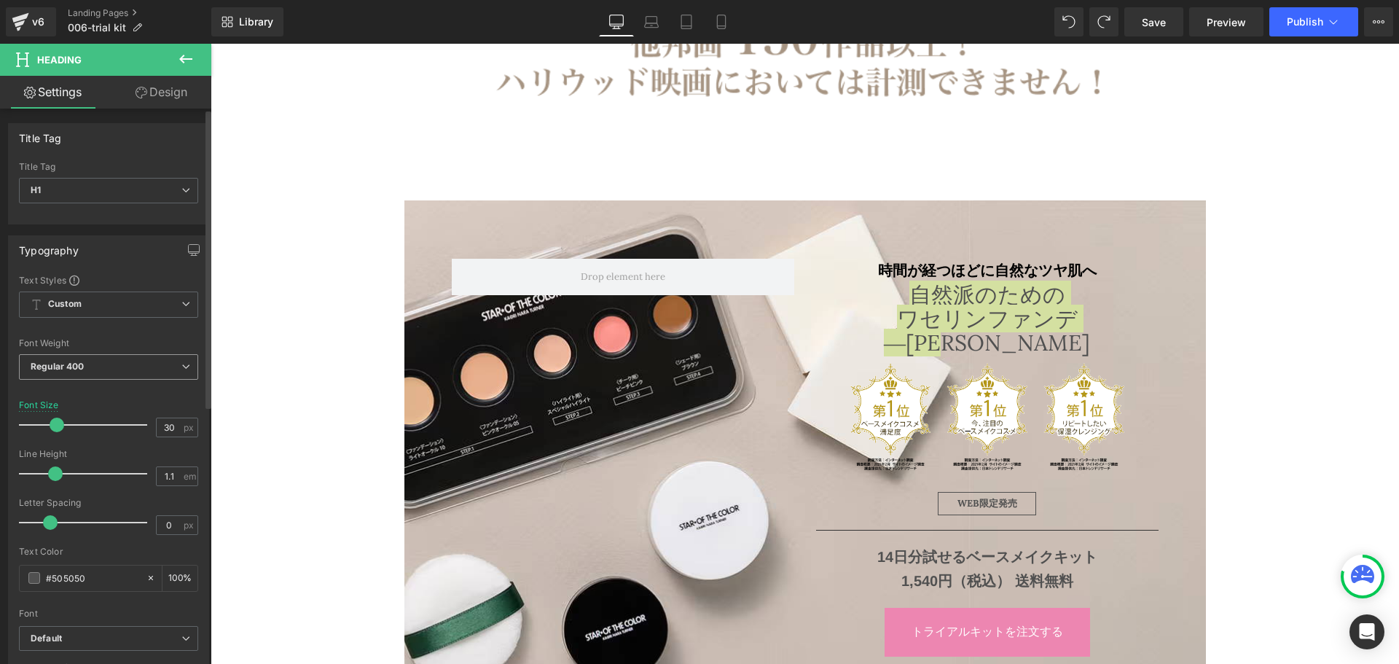
click at [163, 367] on span "Regular 400" at bounding box center [108, 367] width 179 height 26
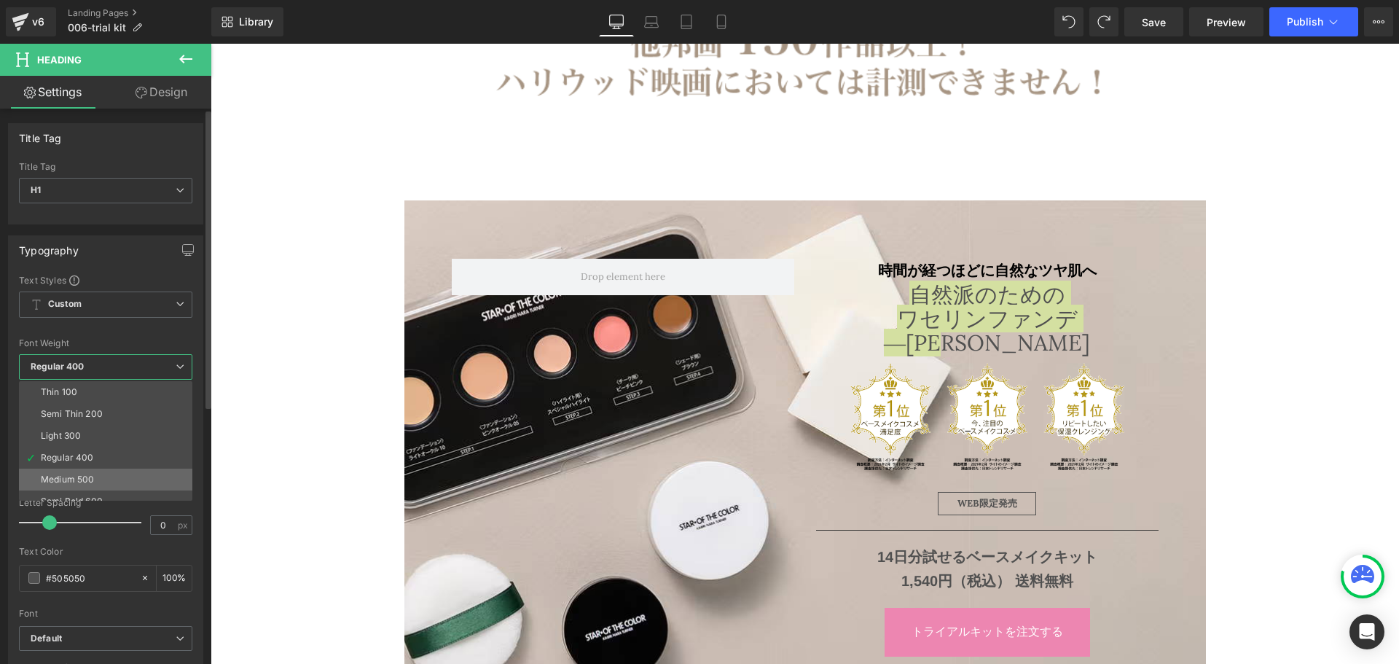
click at [131, 474] on li "Medium 500" at bounding box center [109, 480] width 180 height 22
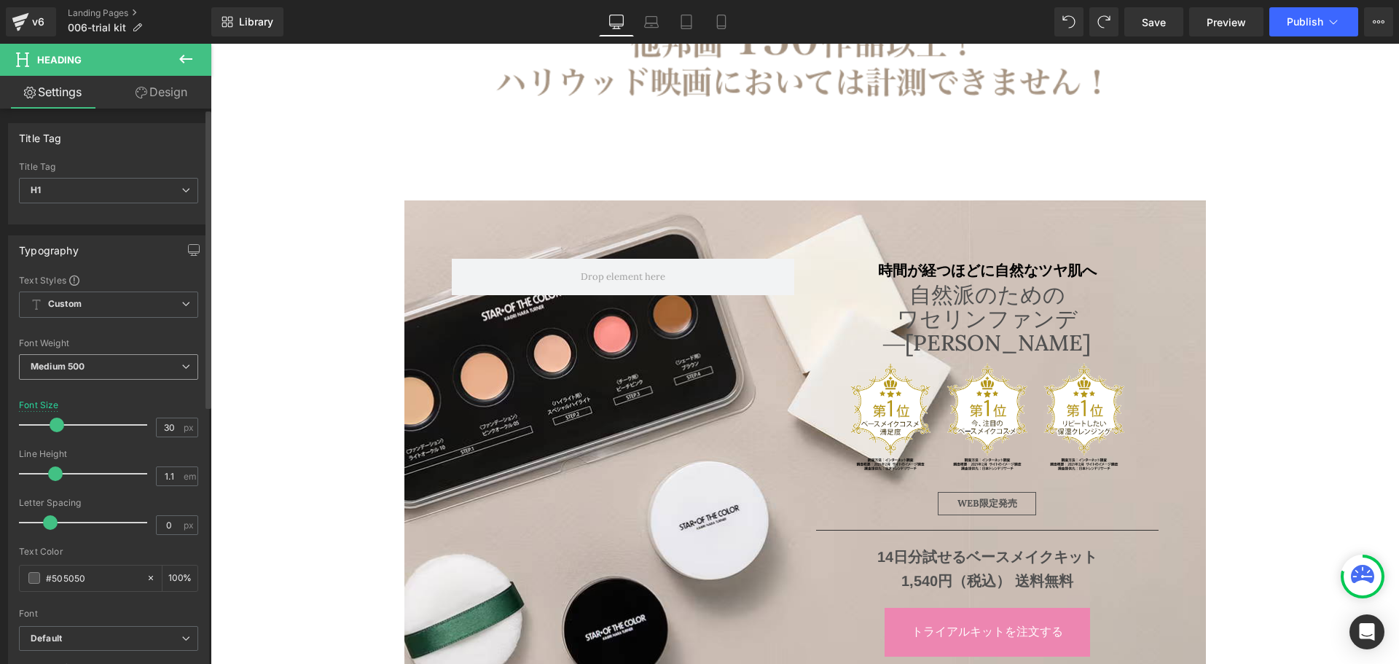
click at [174, 359] on span "Medium 500" at bounding box center [108, 367] width 179 height 26
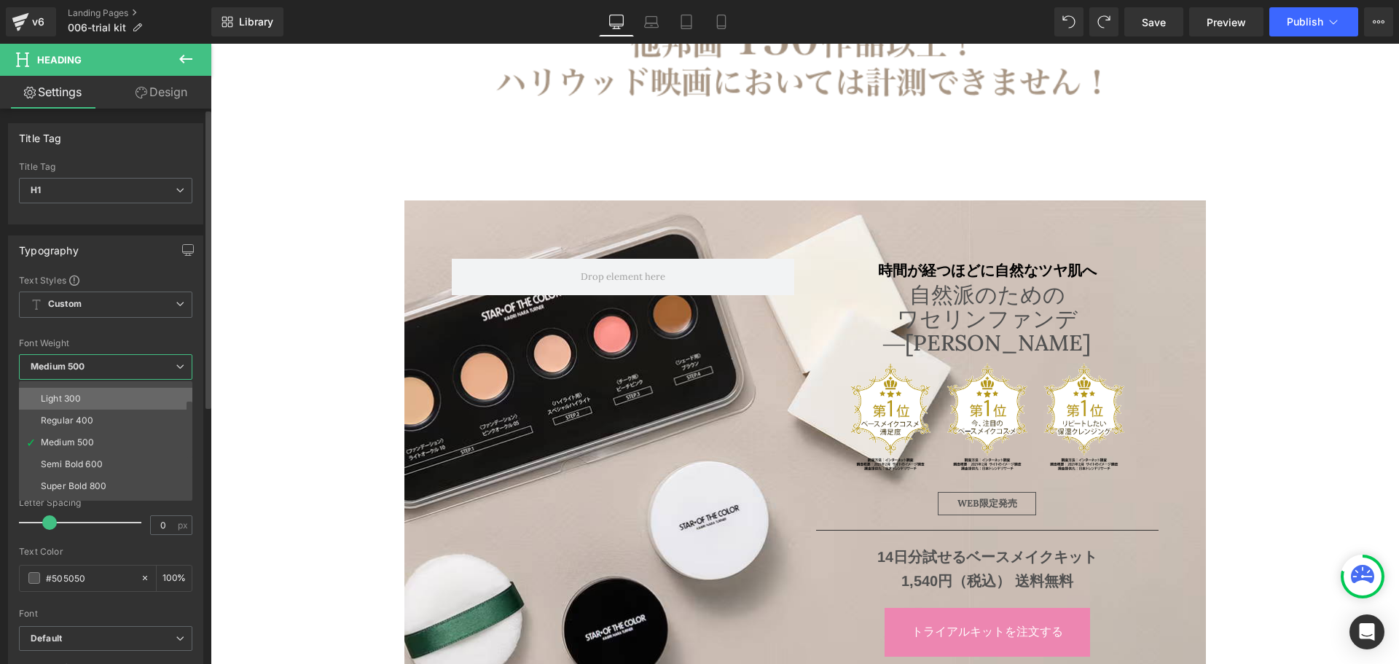
scroll to position [43, 0]
click at [122, 481] on li "Super Bold 800" at bounding box center [109, 480] width 180 height 22
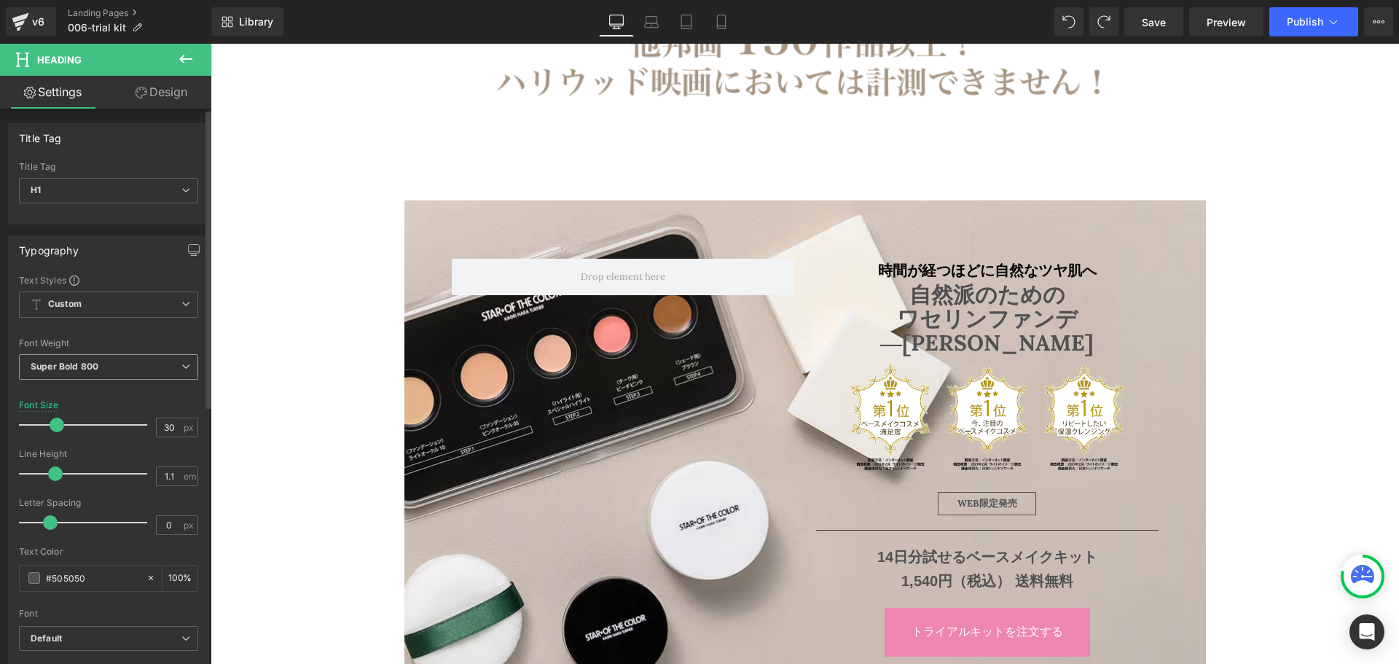
click at [164, 366] on span "Super Bold 800" at bounding box center [108, 367] width 179 height 26
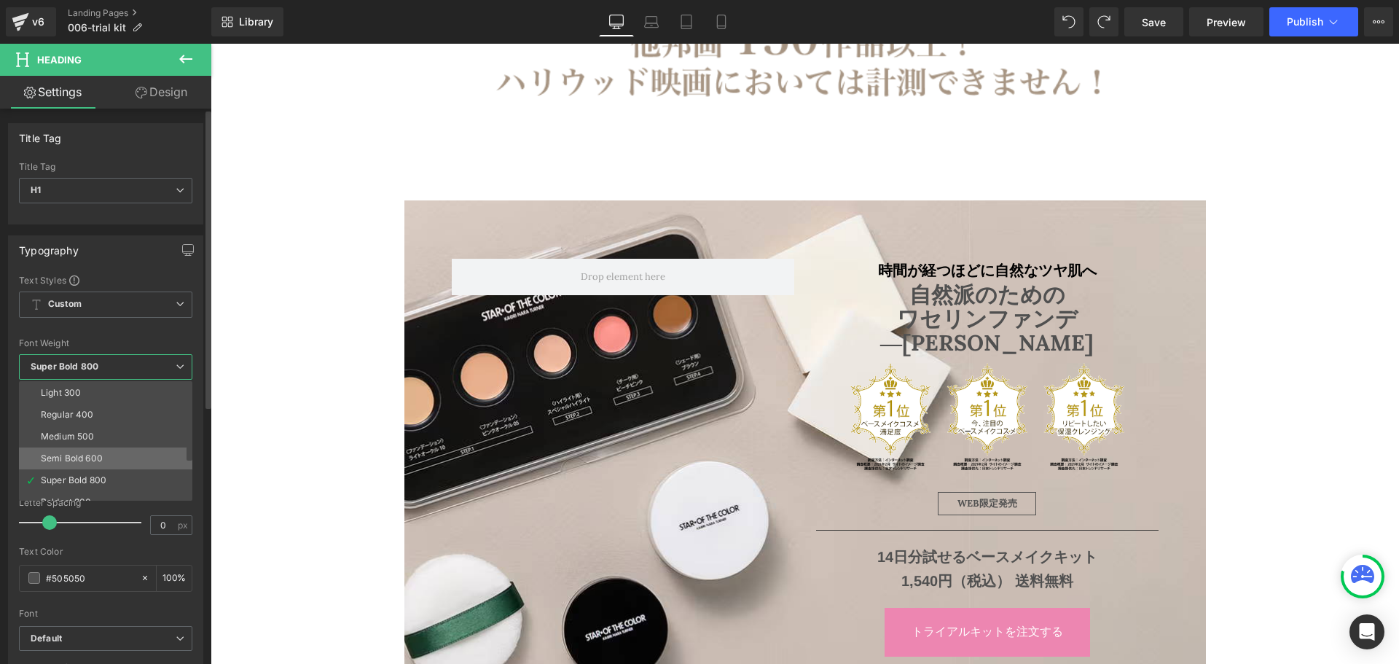
click at [127, 463] on li "Semi Bold 600" at bounding box center [109, 459] width 180 height 22
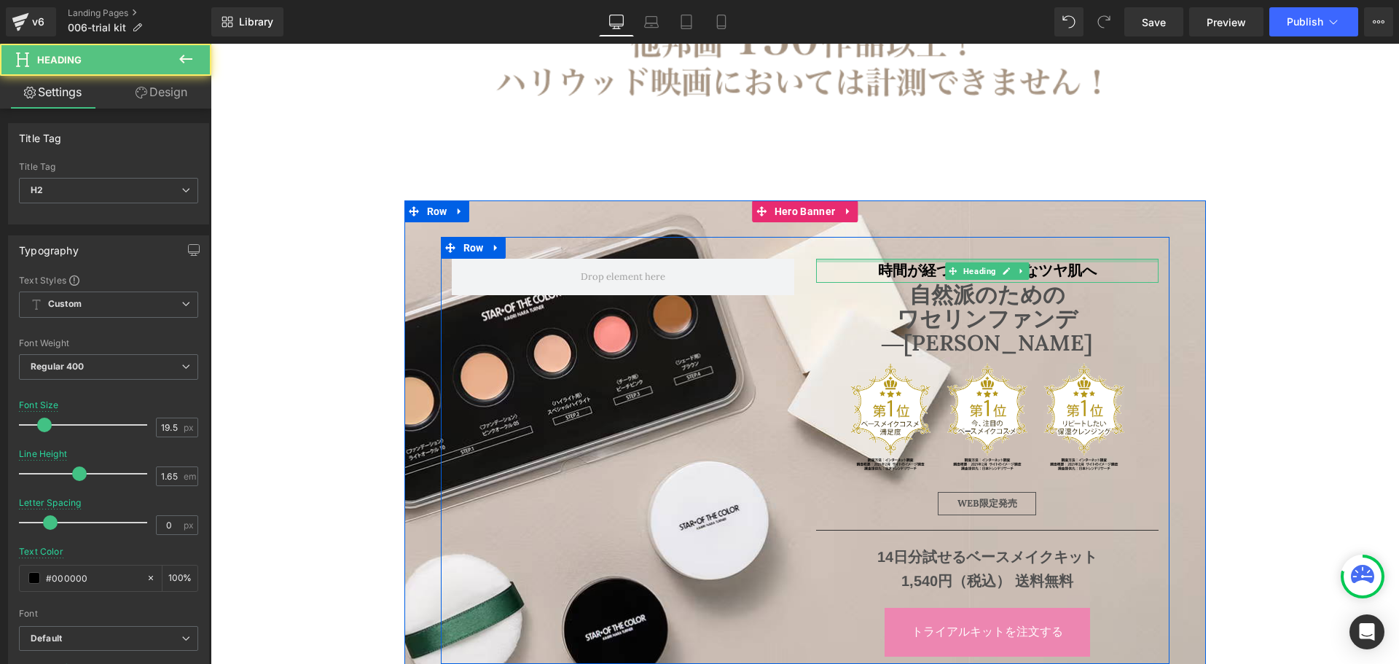
click at [944, 261] on div at bounding box center [987, 261] width 343 height 4
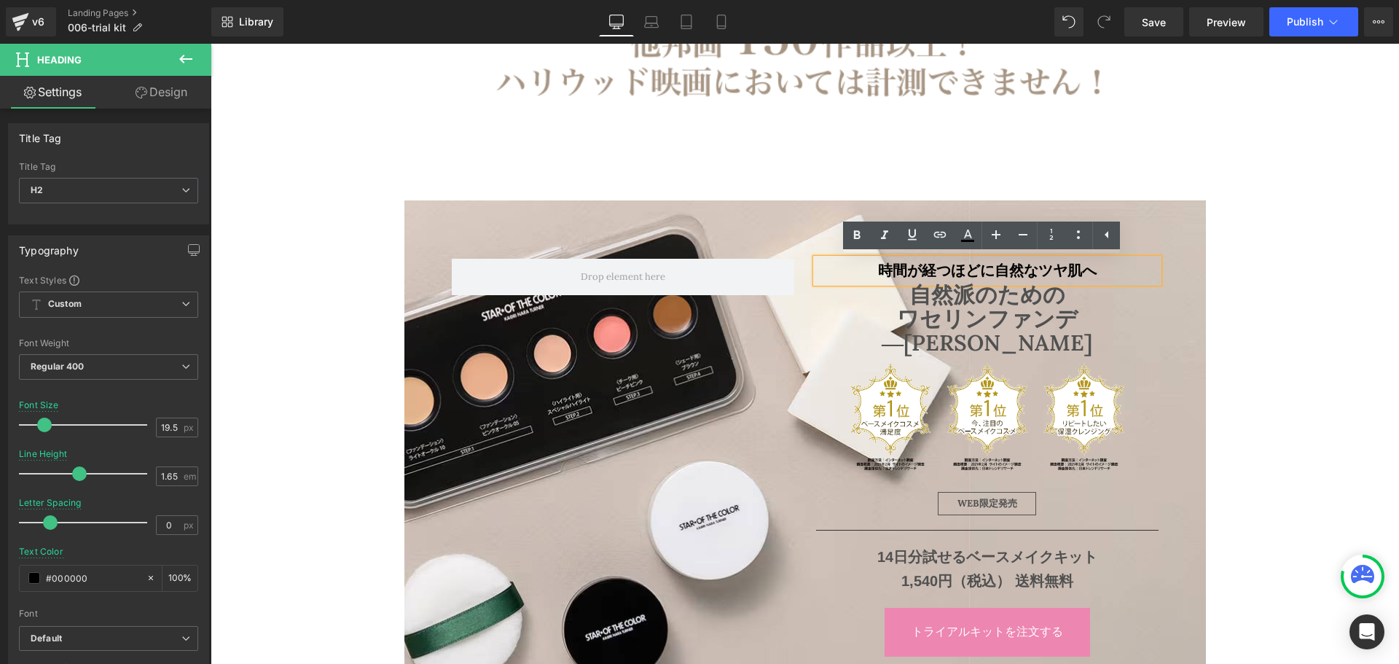
click at [895, 273] on h2 "時間が経つほどに自然なツヤ肌へ" at bounding box center [987, 270] width 343 height 23
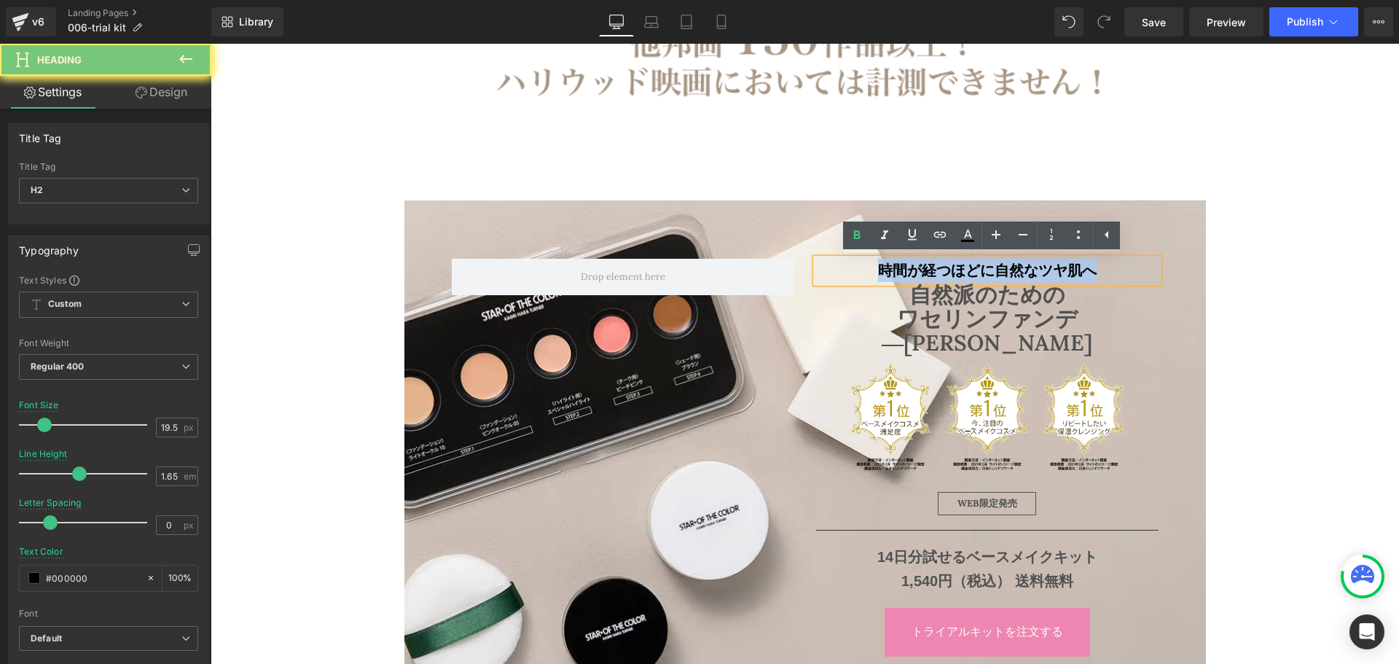
click at [895, 273] on h2 "時間が経つほどに自然なツヤ肌へ" at bounding box center [987, 270] width 343 height 23
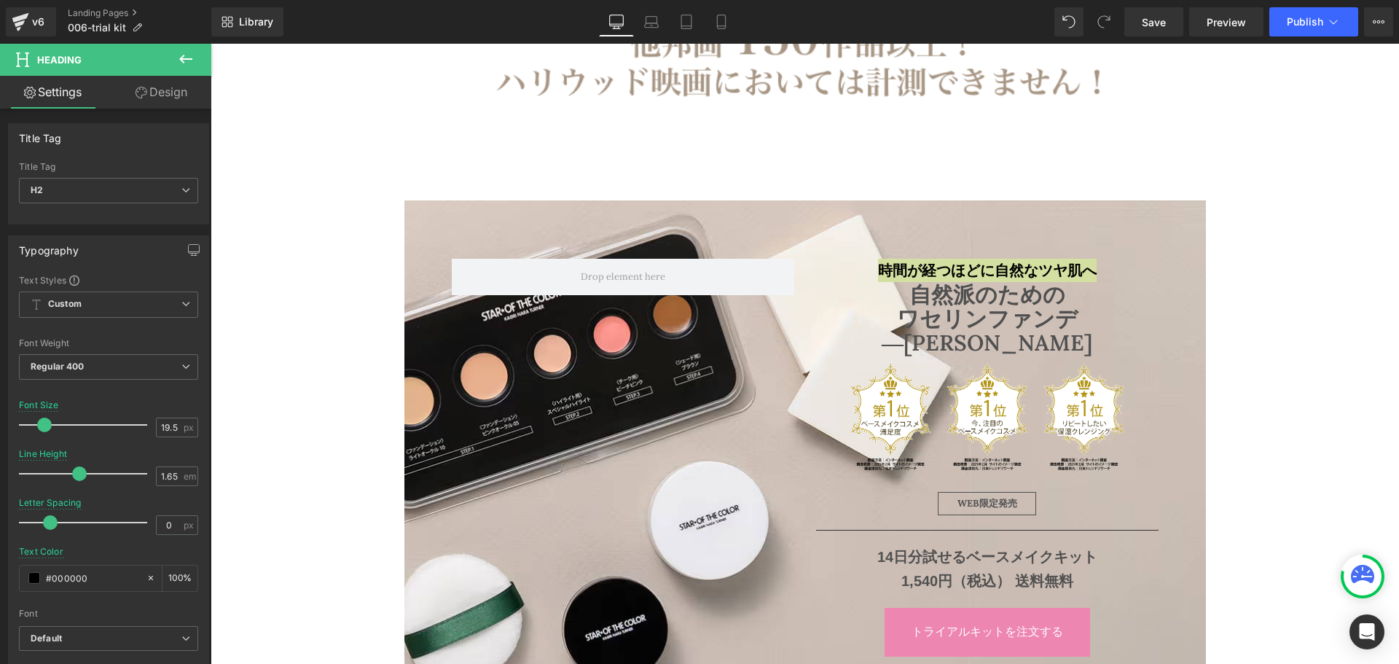
click at [171, 95] on link "Design" at bounding box center [162, 92] width 106 height 33
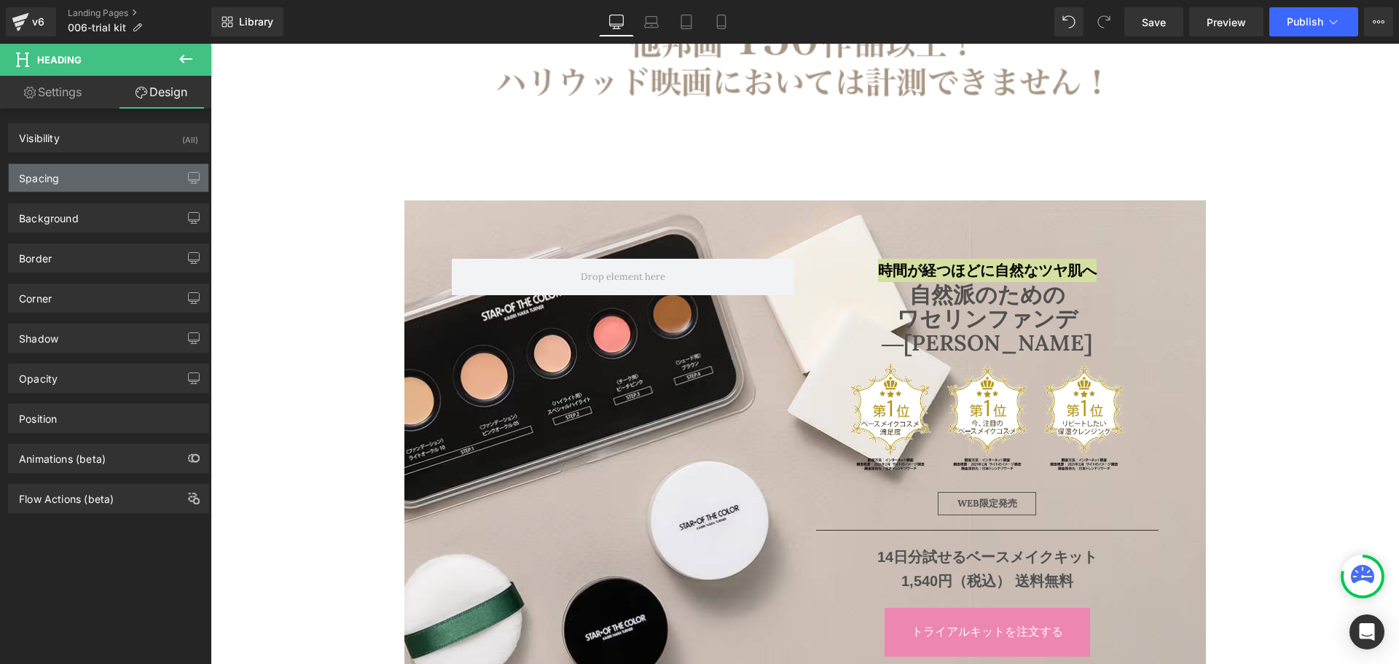
click at [114, 176] on div "Spacing" at bounding box center [109, 178] width 200 height 28
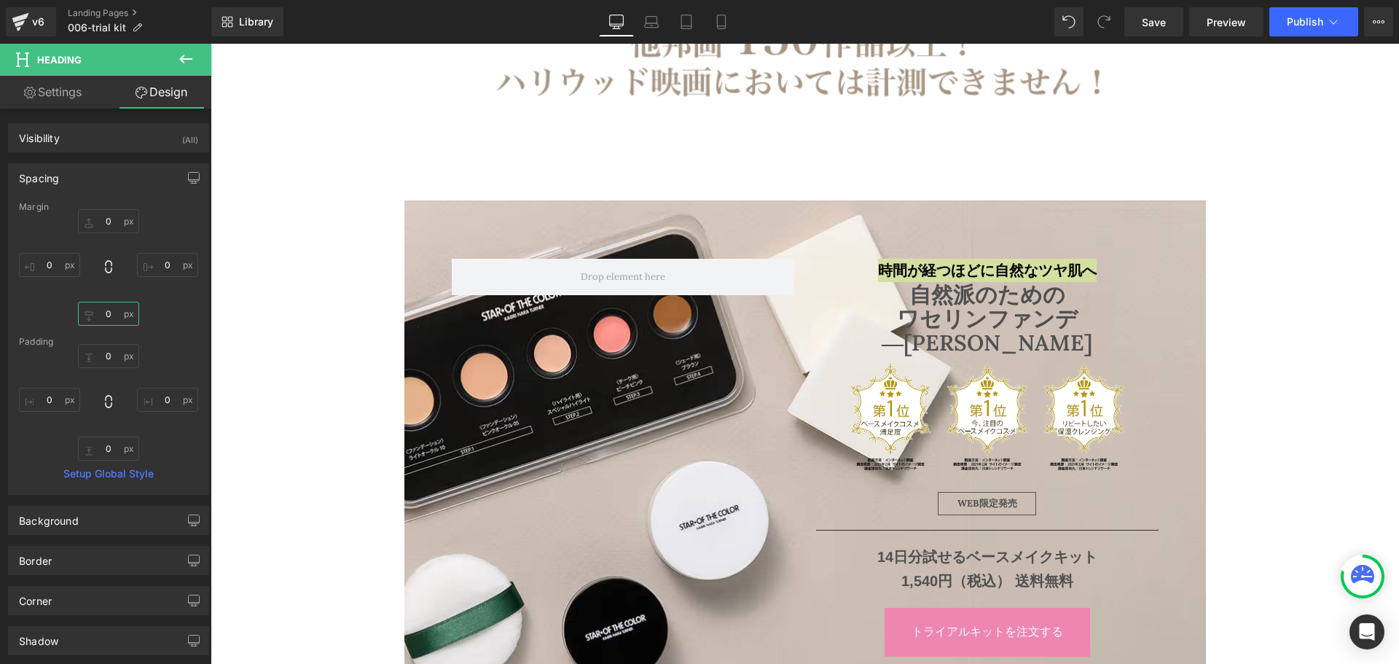
click at [112, 312] on input "0" at bounding box center [108, 314] width 61 height 24
type input "10"
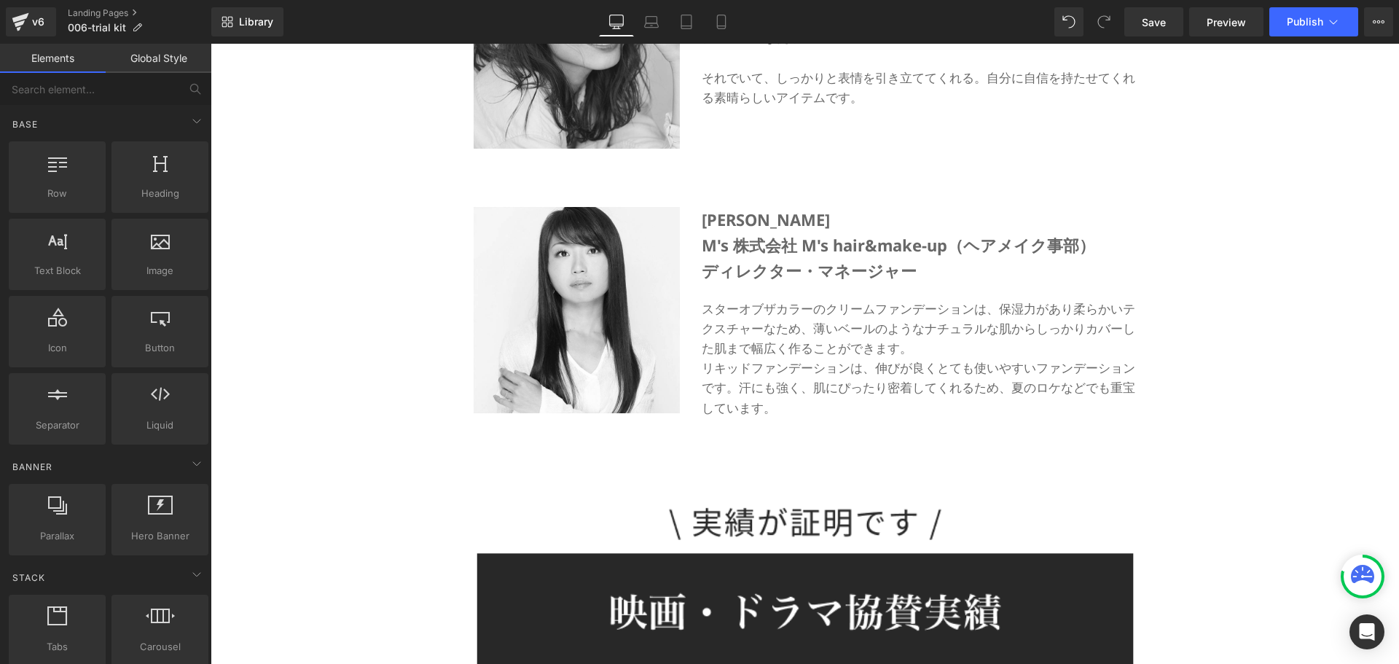
scroll to position [7266, 0]
click at [1152, 17] on span "Save" at bounding box center [1154, 22] width 24 height 15
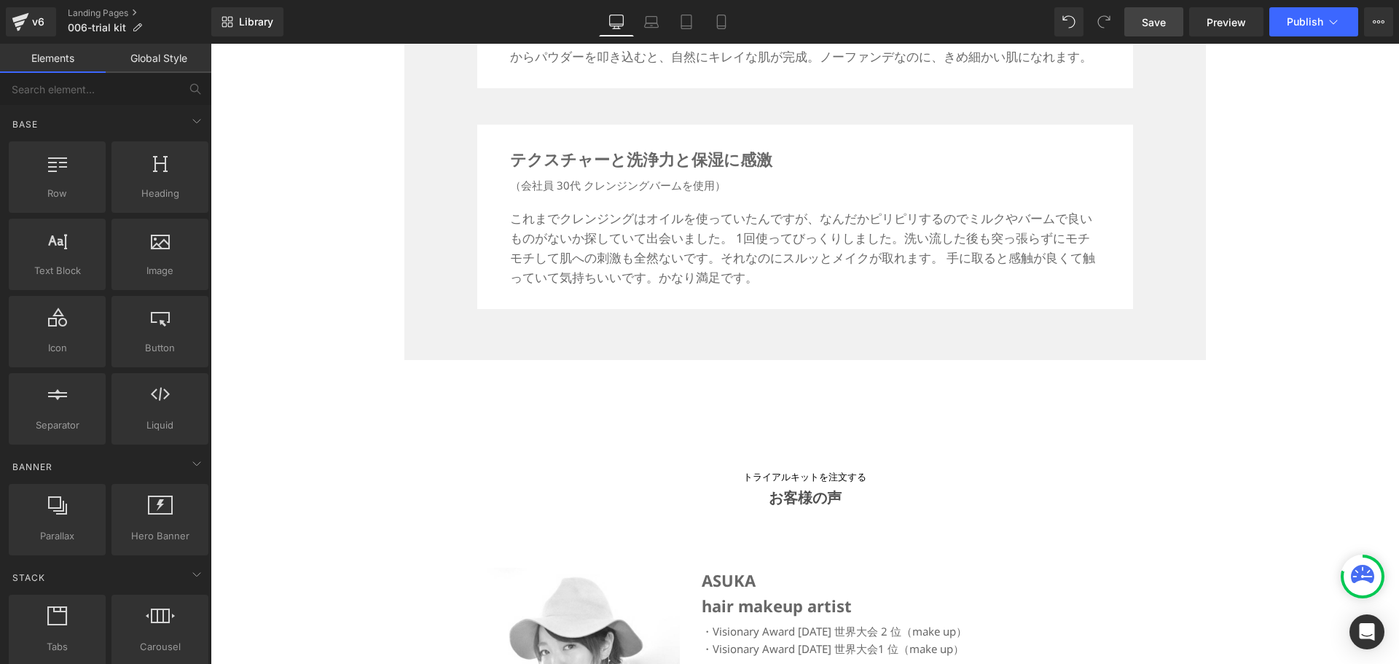
scroll to position [6112, 0]
click at [33, 21] on div "v6" at bounding box center [38, 21] width 18 height 19
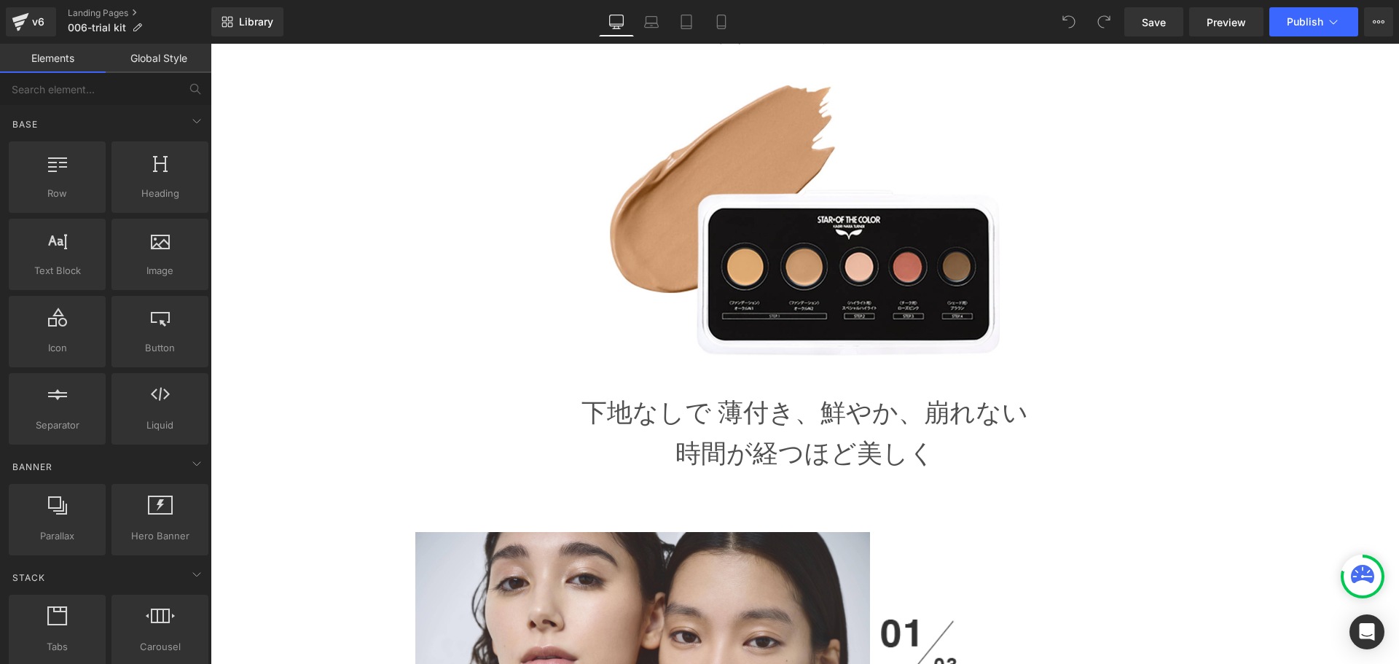
scroll to position [2329, 0]
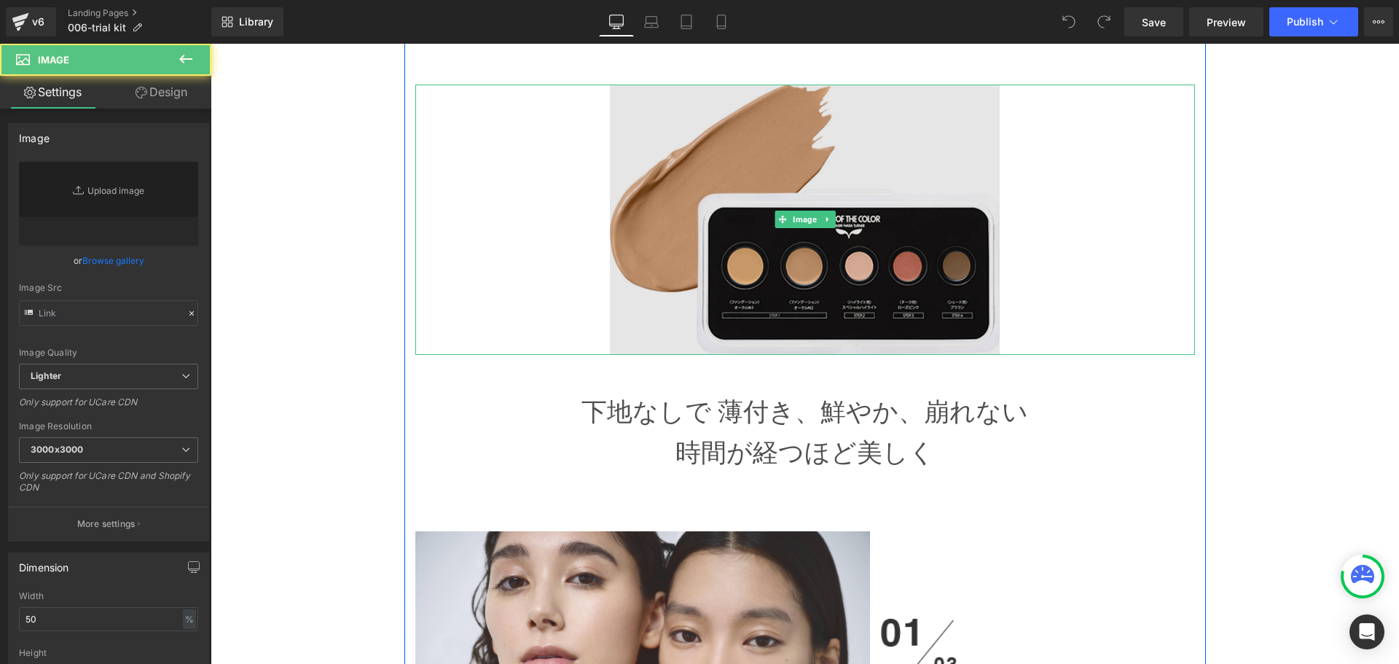
click at [832, 244] on img at bounding box center [805, 220] width 390 height 270
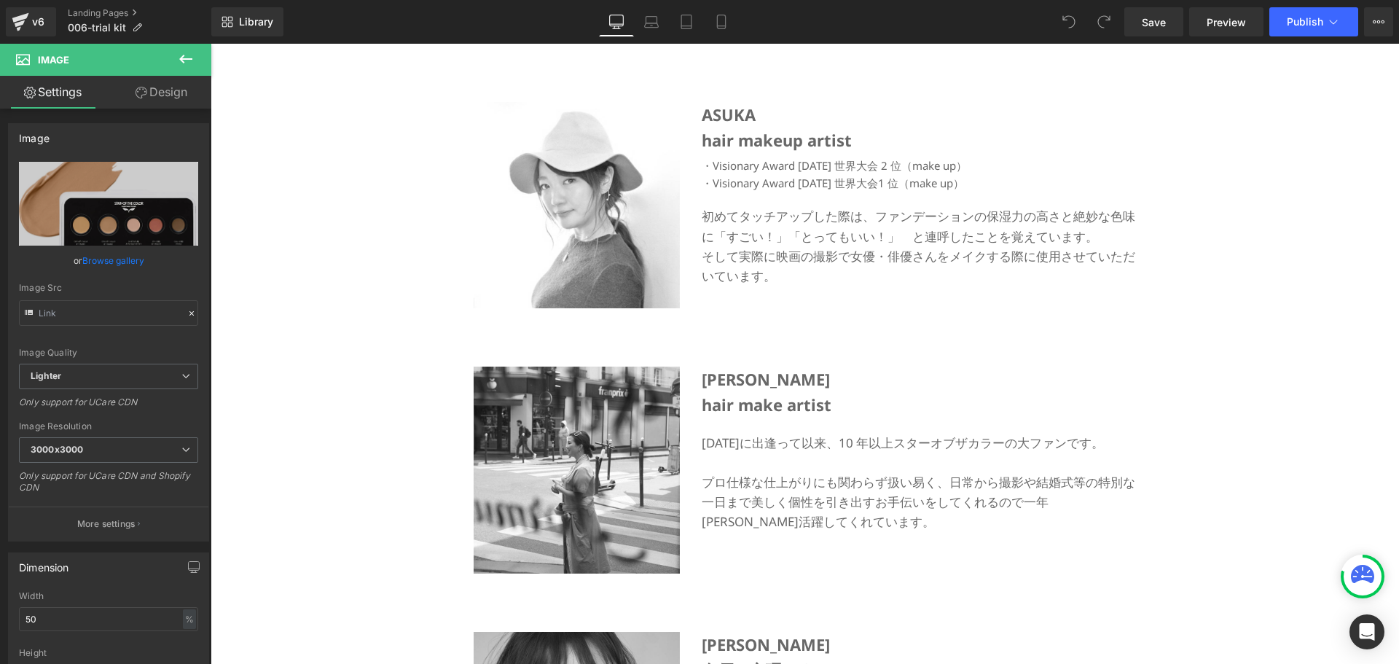
scroll to position [6285, 0]
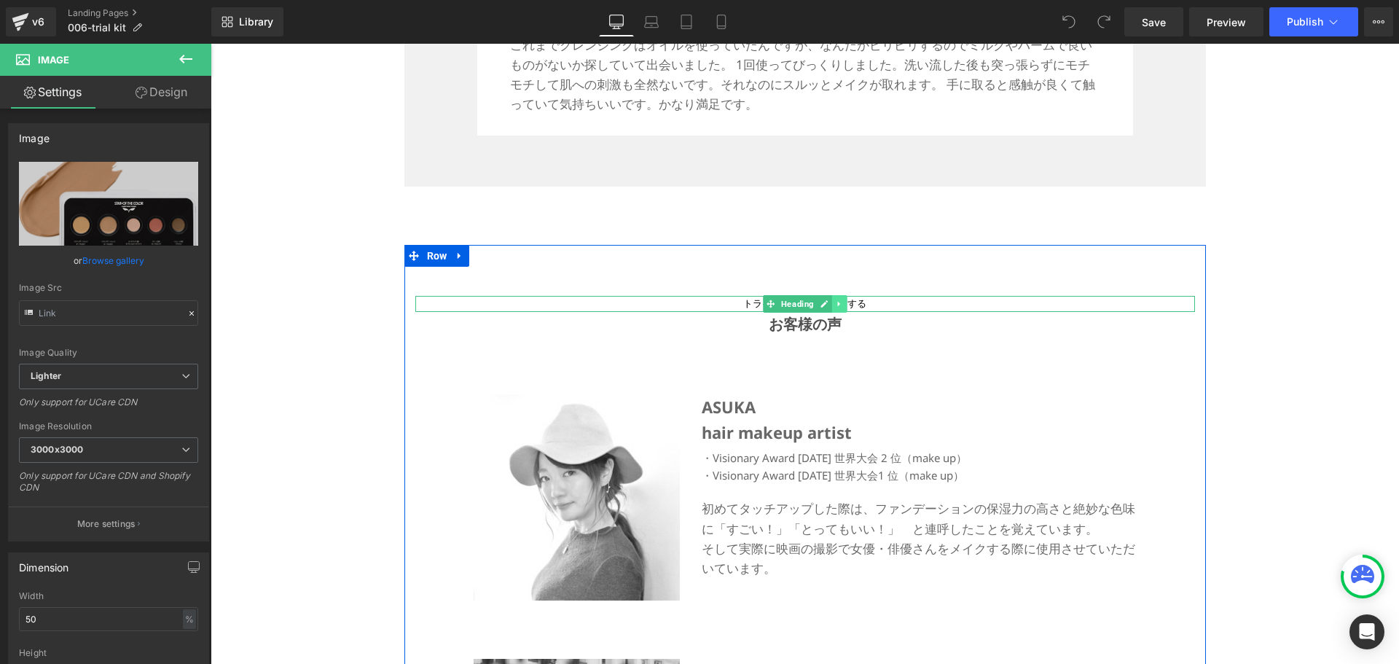
click at [835, 304] on icon at bounding box center [839, 304] width 8 height 9
click at [843, 305] on icon at bounding box center [847, 304] width 8 height 9
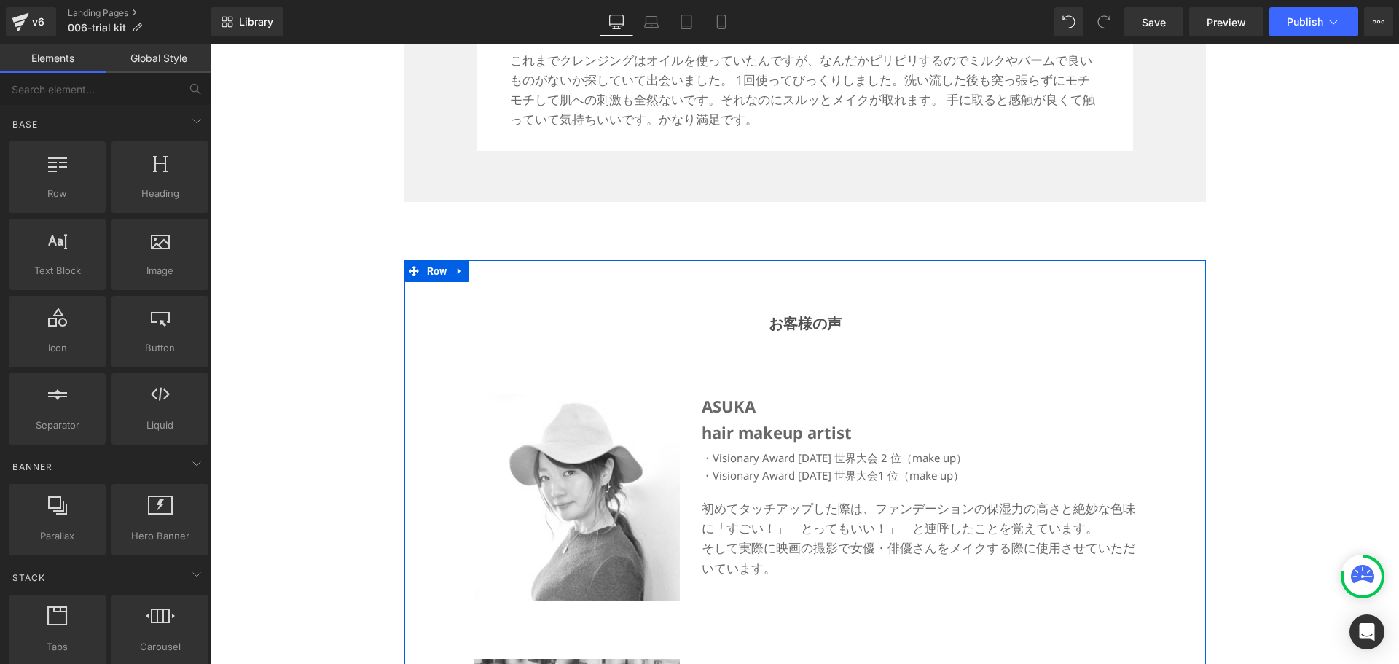
scroll to position [6269, 0]
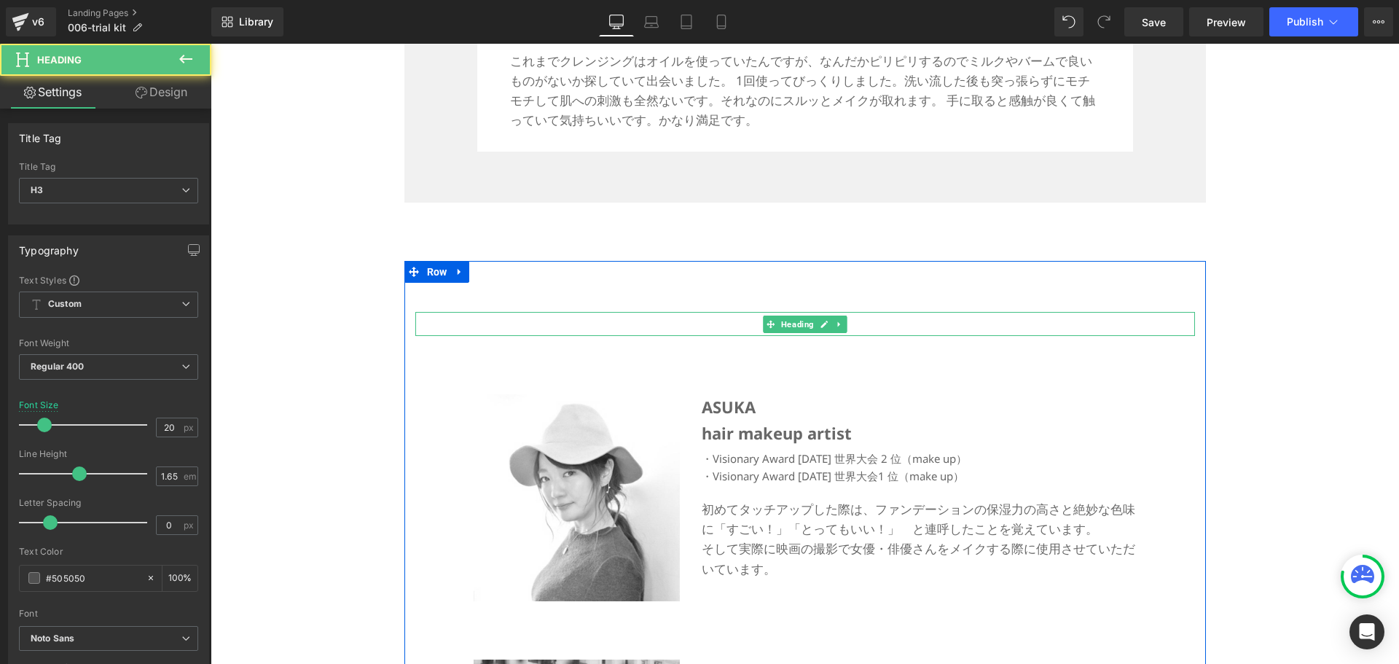
click at [728, 319] on h3 "お客様の声" at bounding box center [805, 324] width 780 height 24
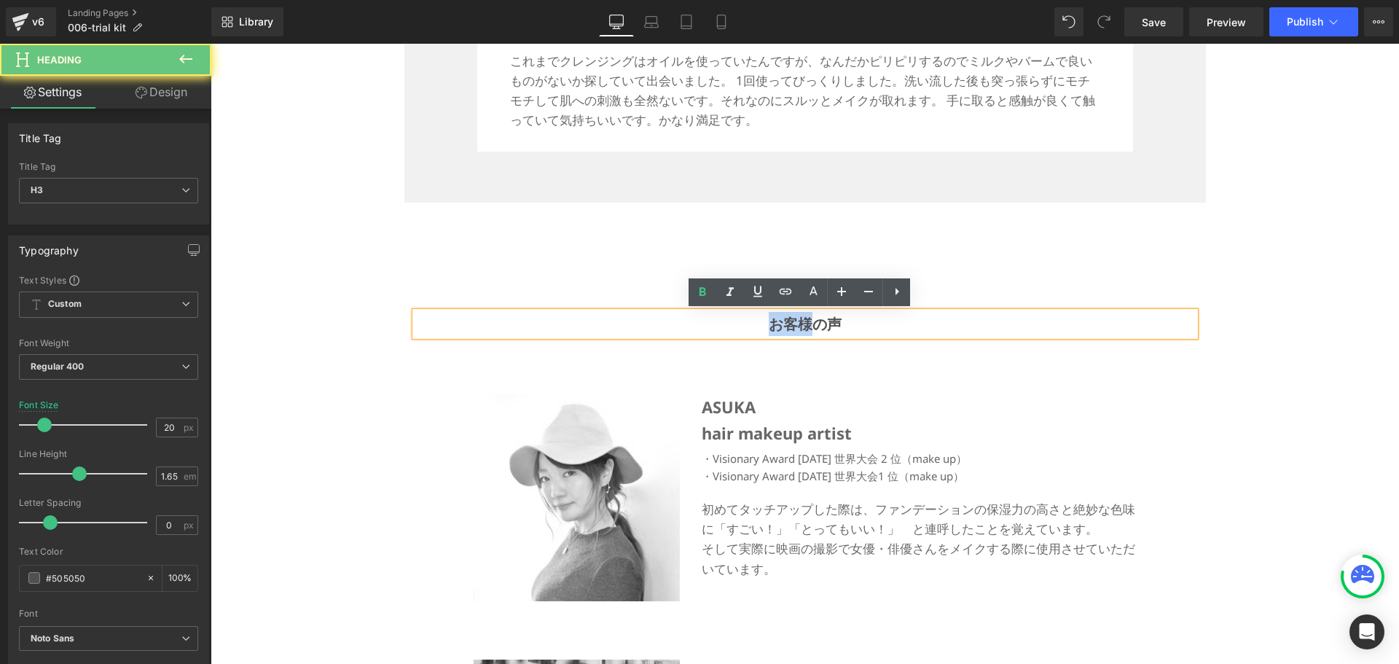
click at [728, 319] on h3 "お客様の声" at bounding box center [805, 324] width 780 height 24
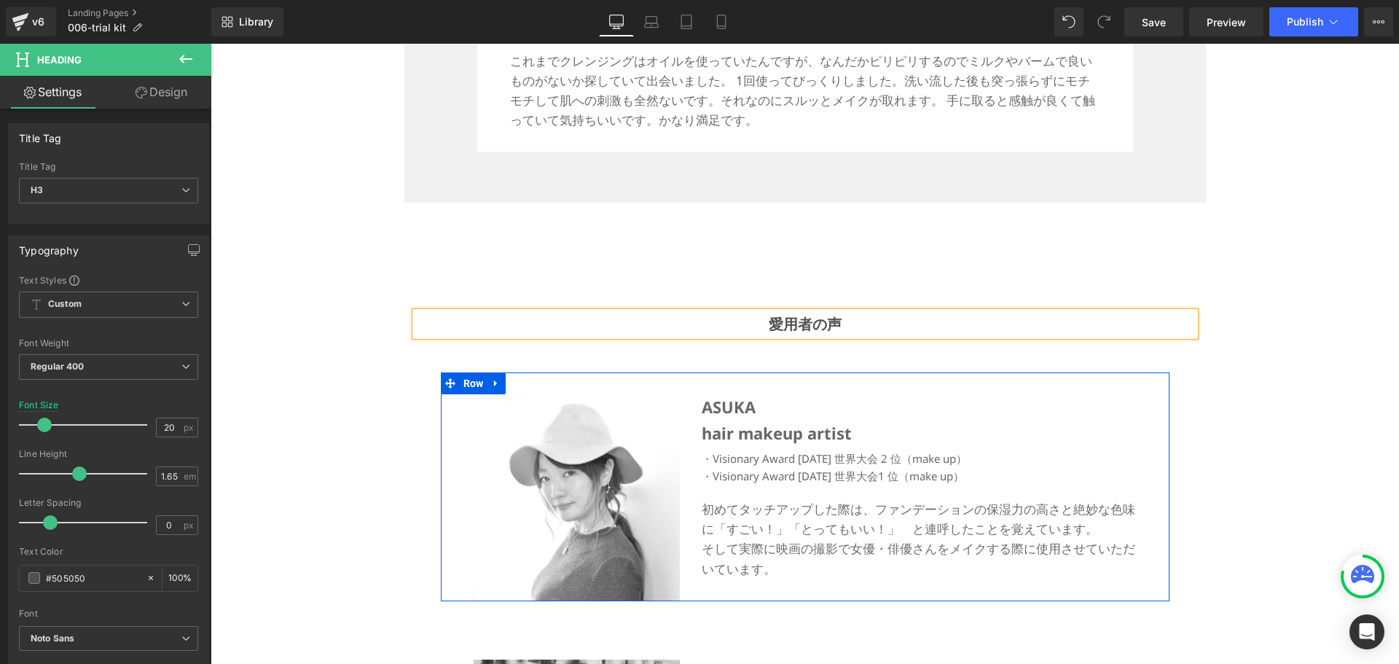
scroll to position [6594, 0]
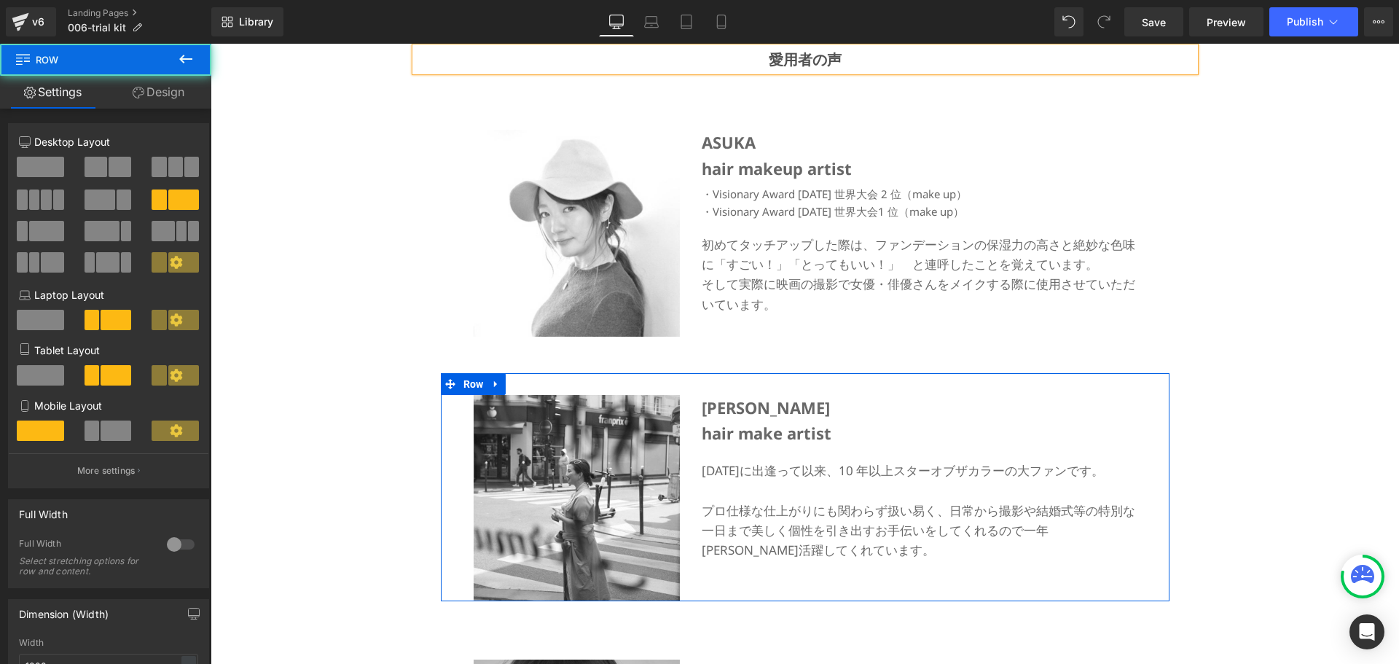
click at [756, 380] on div "Asami Maeda hair make artist Text Block 2009 年に出逢って以来、10 年以上スターオブザカラーの大ファンです。 プ…" at bounding box center [919, 477] width 457 height 208
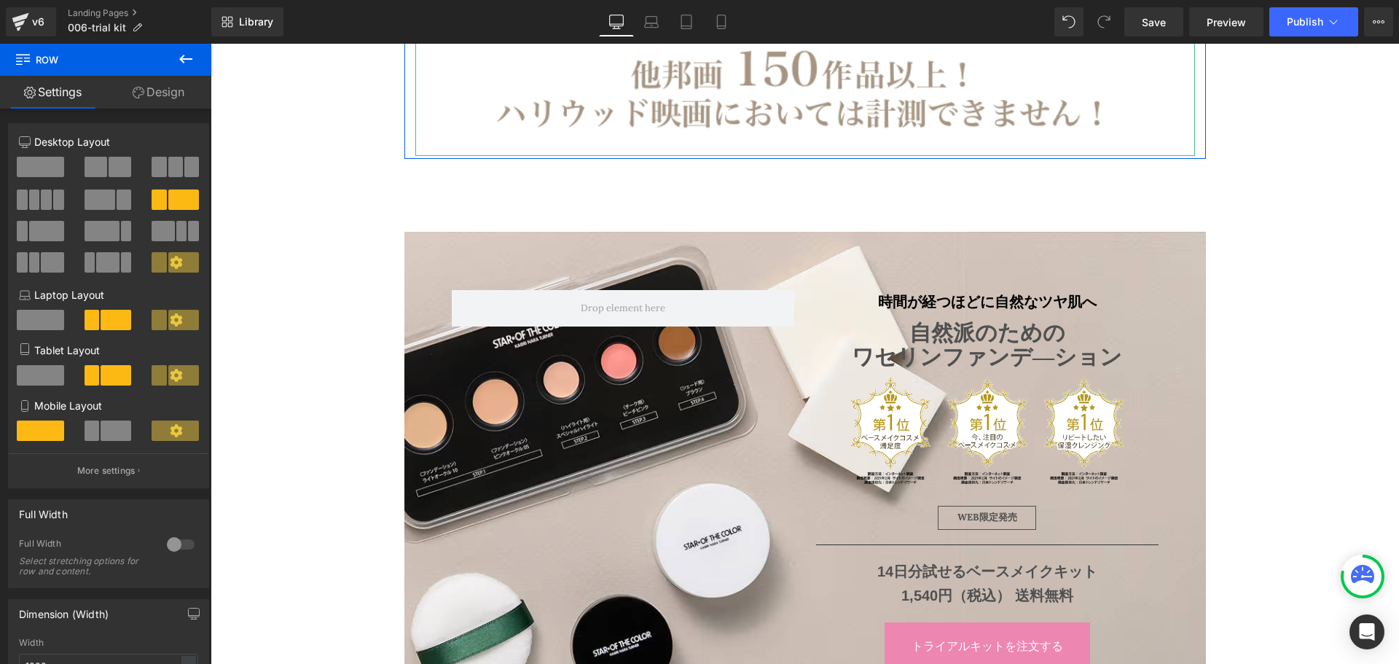
scroll to position [9129, 0]
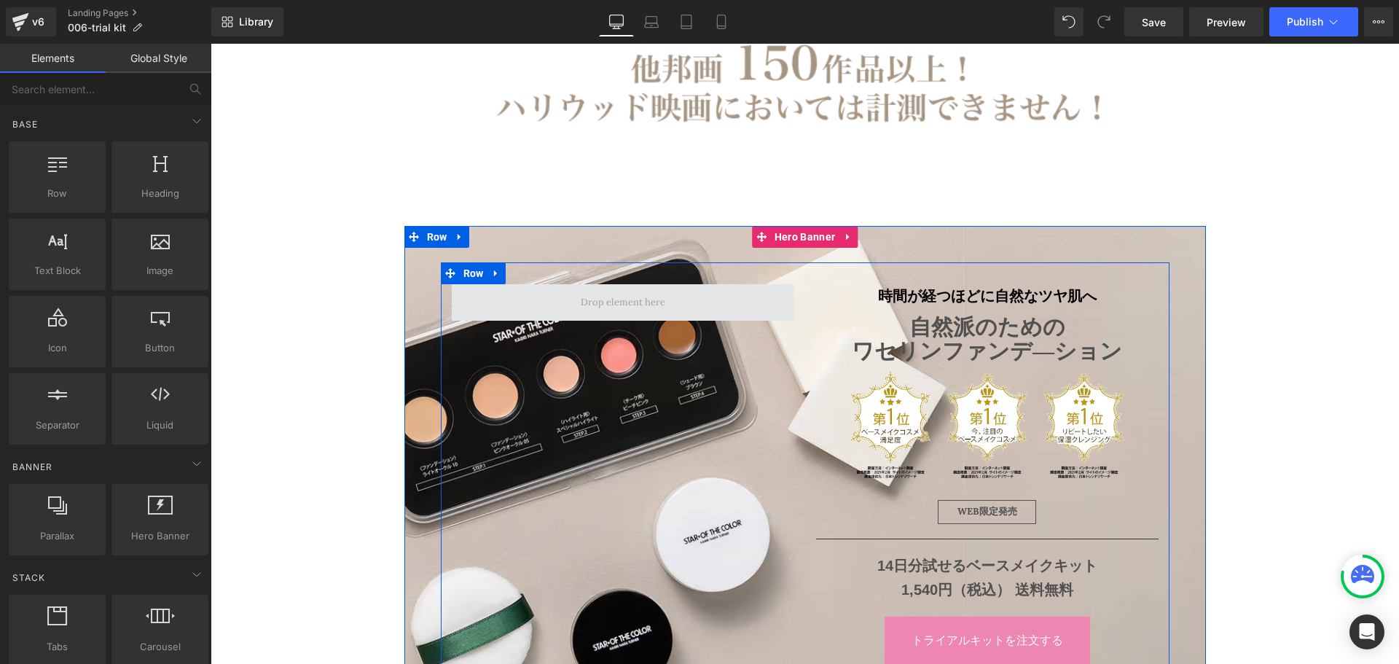
click at [649, 298] on span at bounding box center [623, 302] width 95 height 23
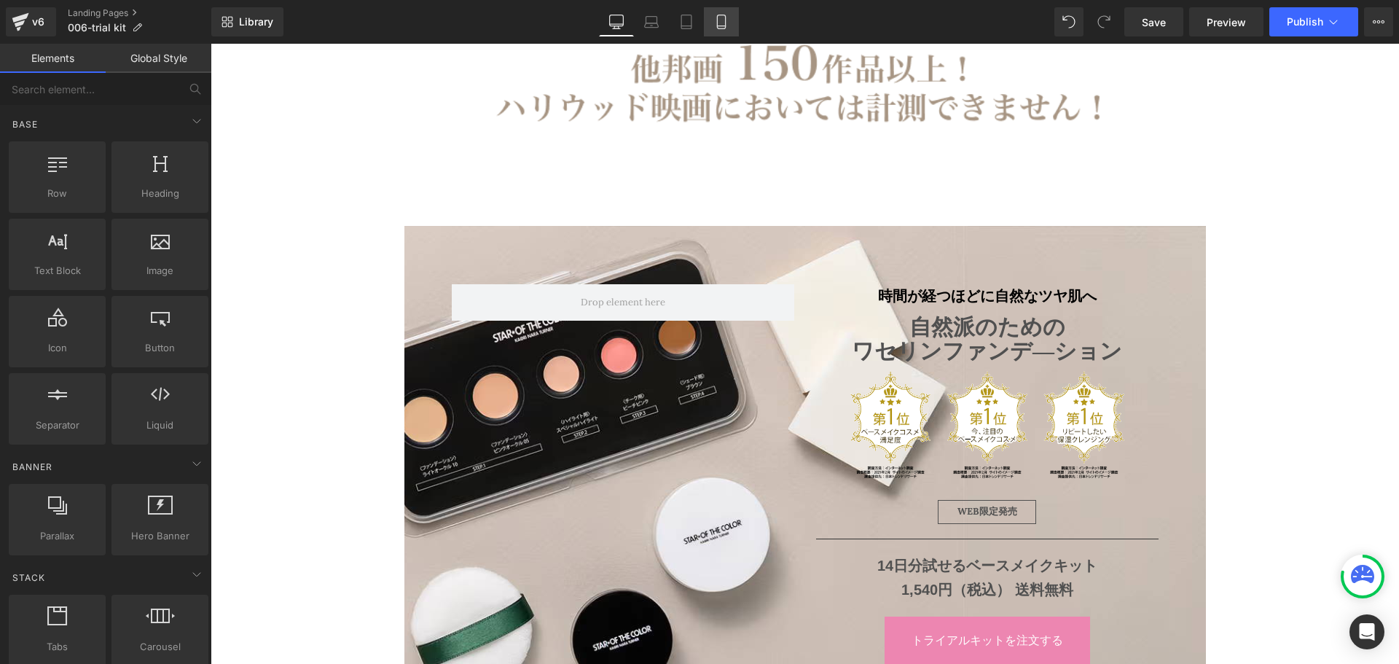
click at [724, 19] on icon at bounding box center [721, 22] width 15 height 15
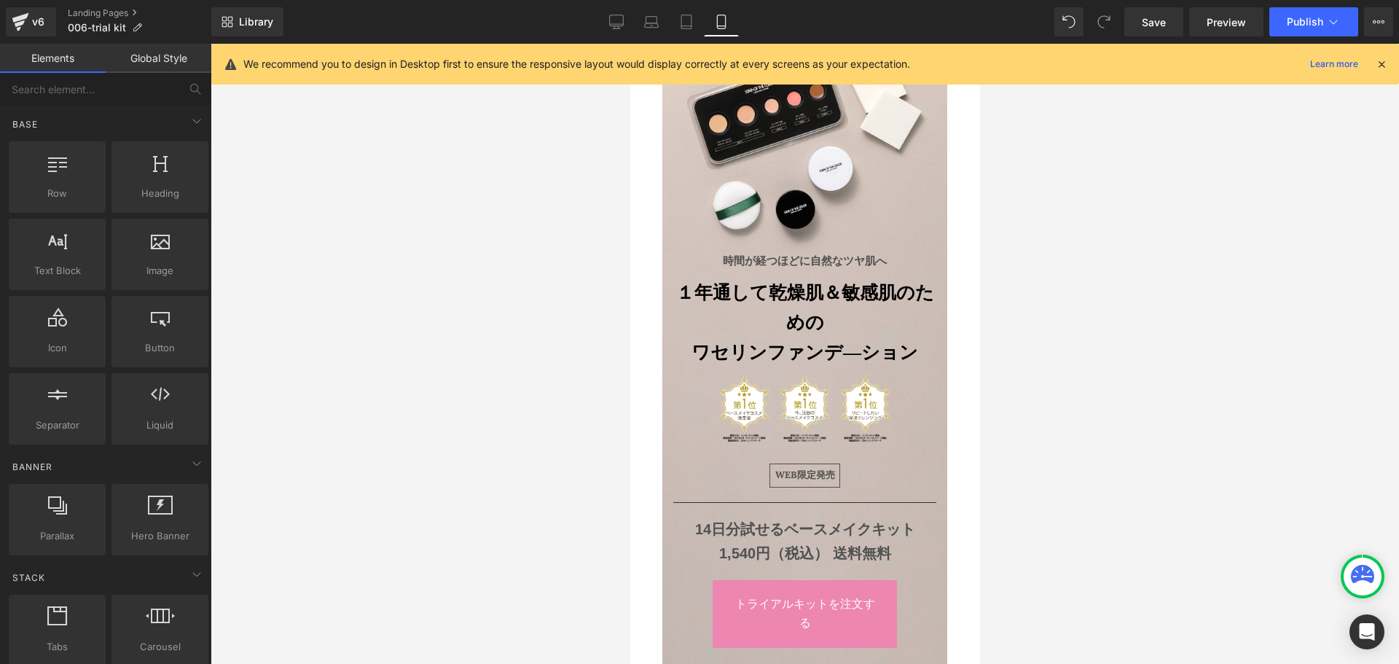
scroll to position [0, 0]
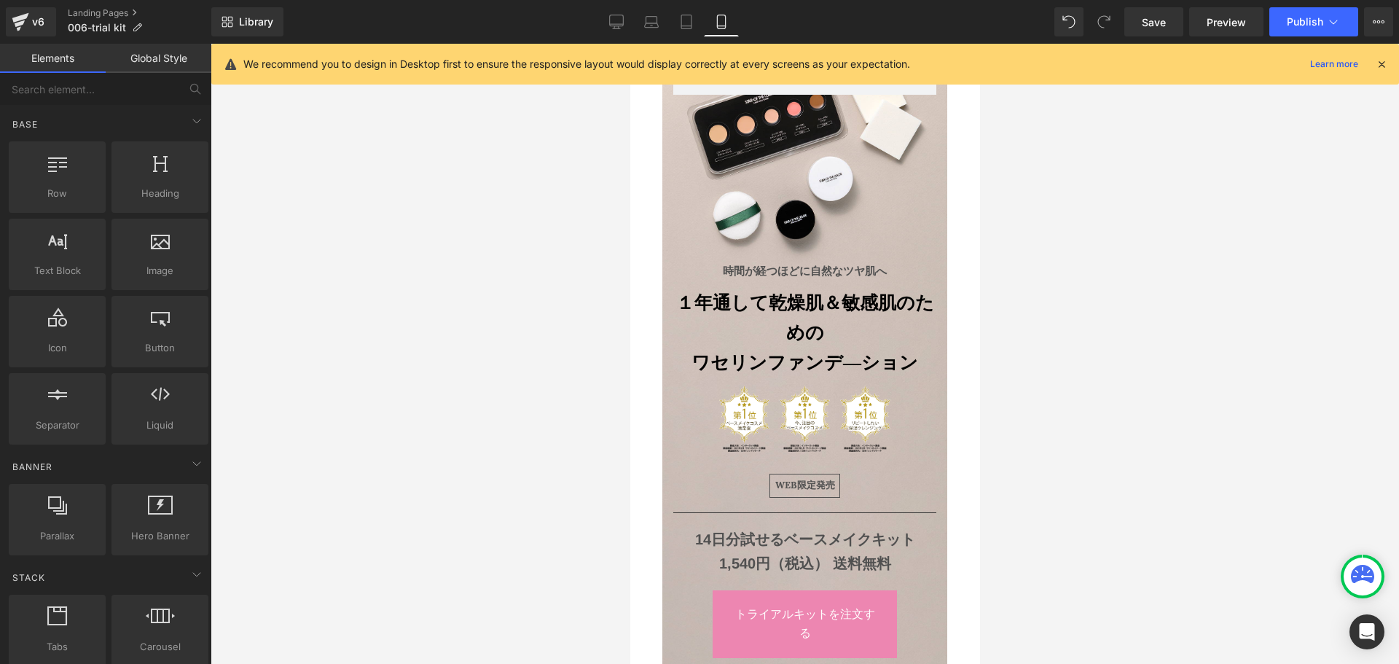
click at [1026, 268] on div at bounding box center [805, 354] width 1189 height 620
click at [1101, 287] on div at bounding box center [805, 354] width 1189 height 620
click at [1378, 69] on icon at bounding box center [1381, 64] width 13 height 13
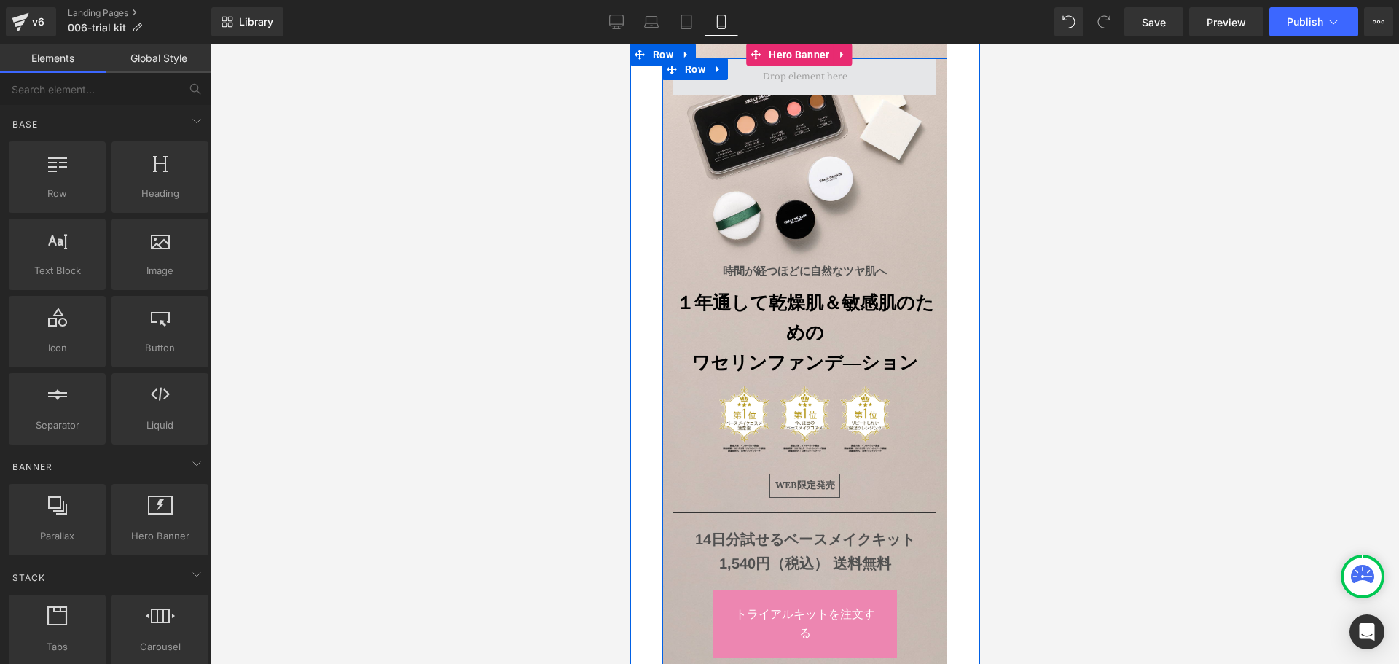
click at [824, 82] on span at bounding box center [804, 76] width 95 height 23
